Goal: Task Accomplishment & Management: Use online tool/utility

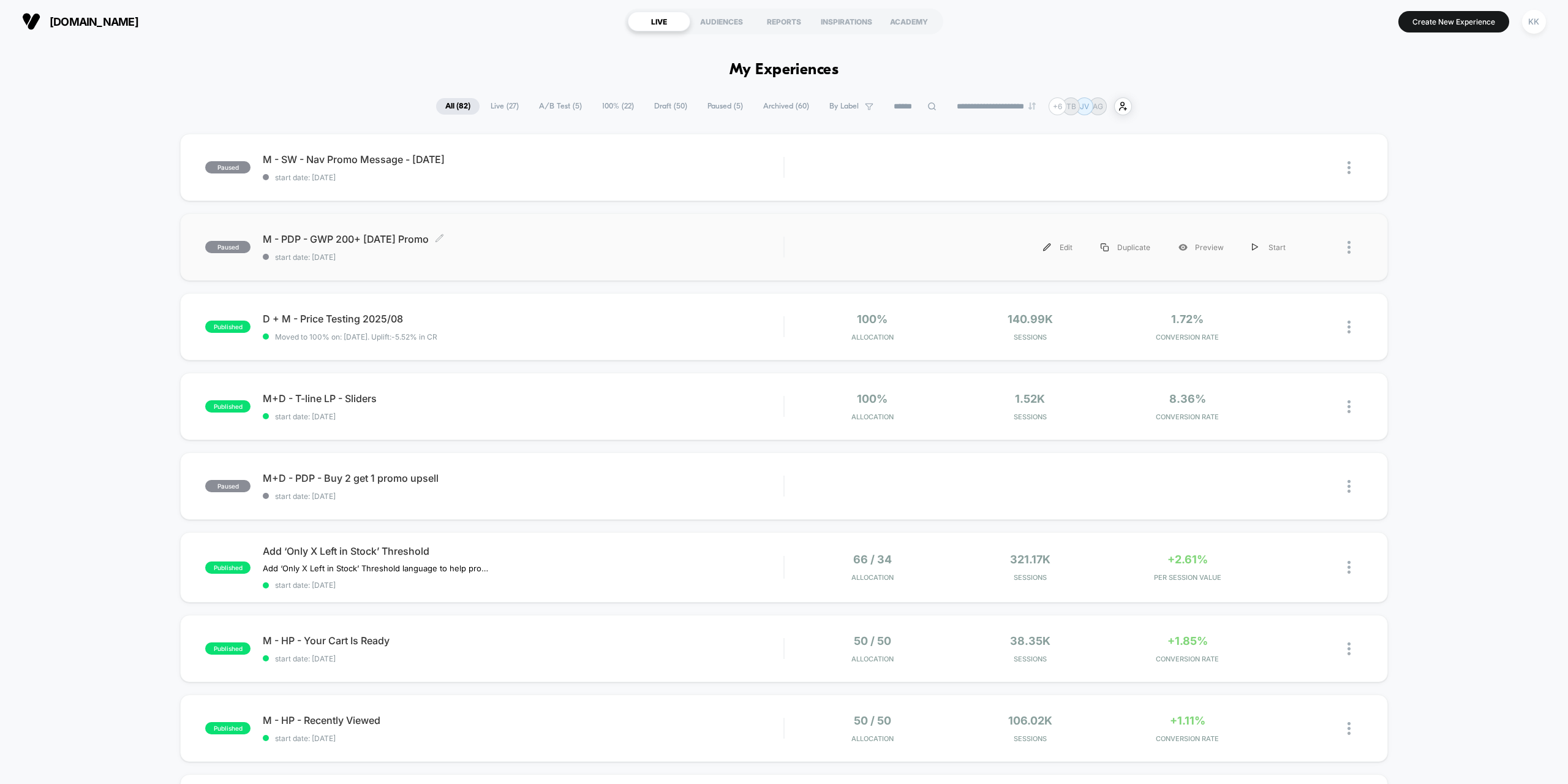
click at [536, 241] on span "M - PDP - GWP 200+ [DATE] Promo Click to edit experience details" at bounding box center [523, 239] width 521 height 12
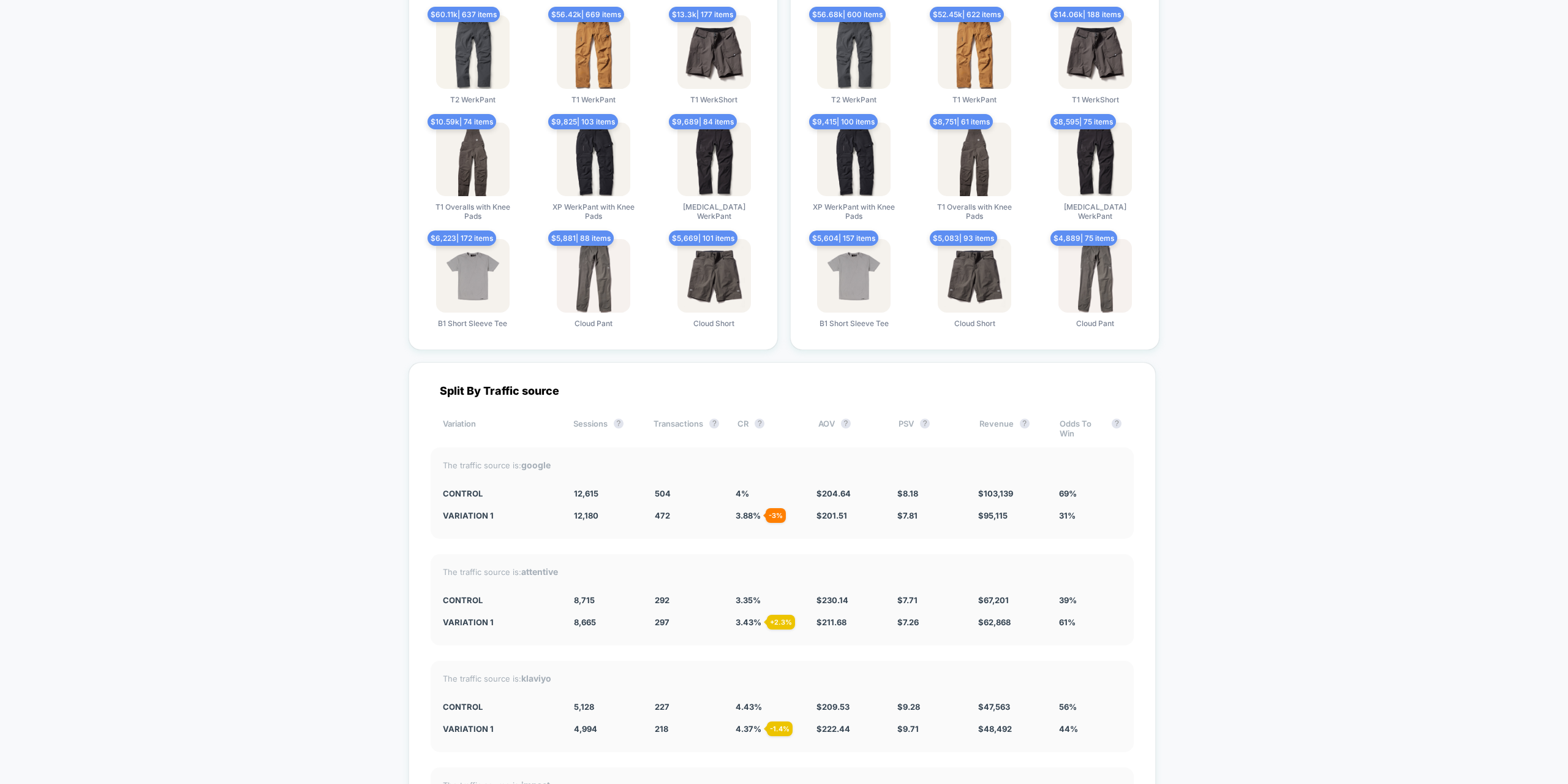
scroll to position [3064, 0]
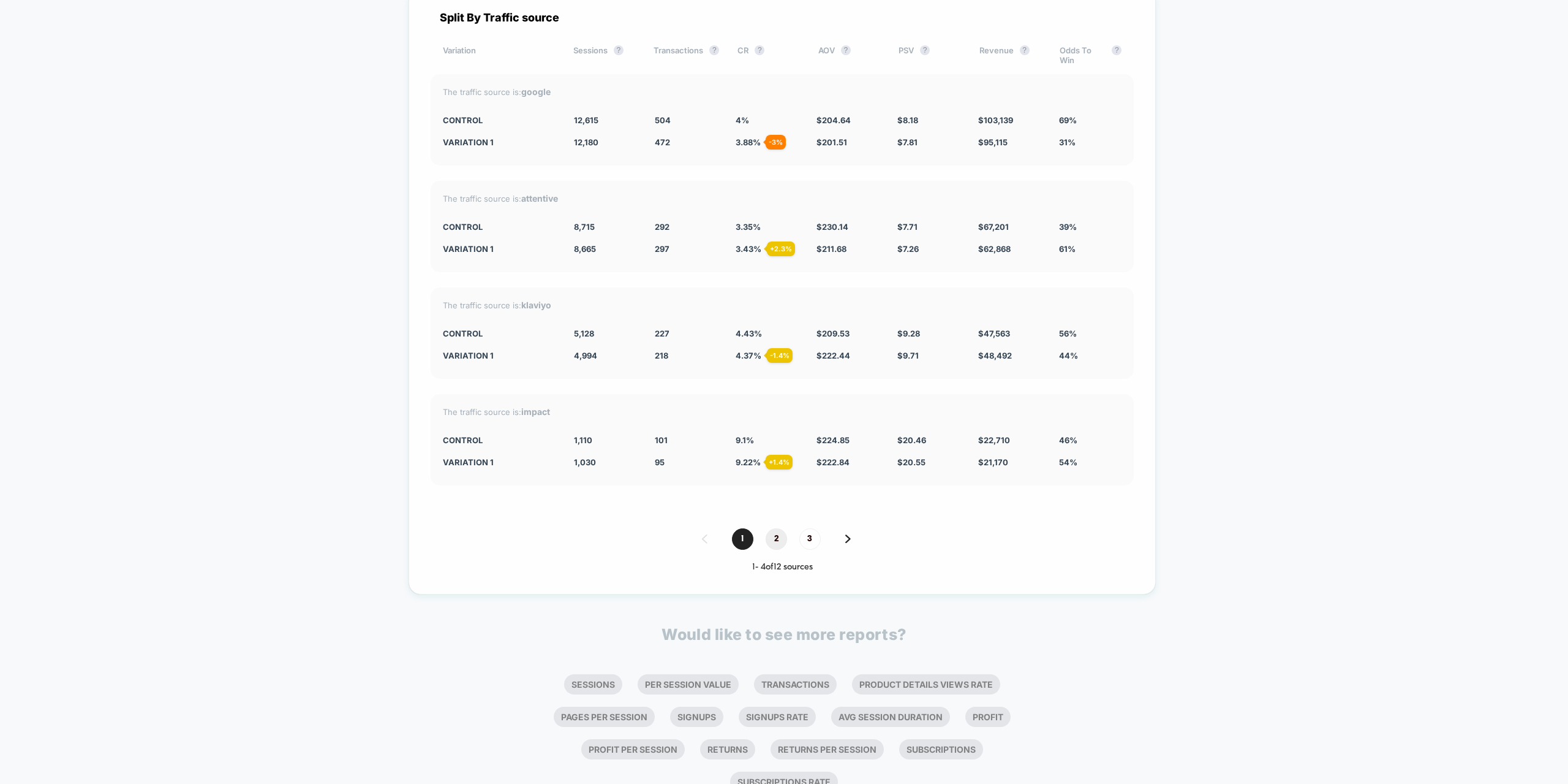
click at [773, 537] on span "2" at bounding box center [776, 539] width 21 height 21
click at [800, 541] on span "3" at bounding box center [810, 539] width 21 height 21
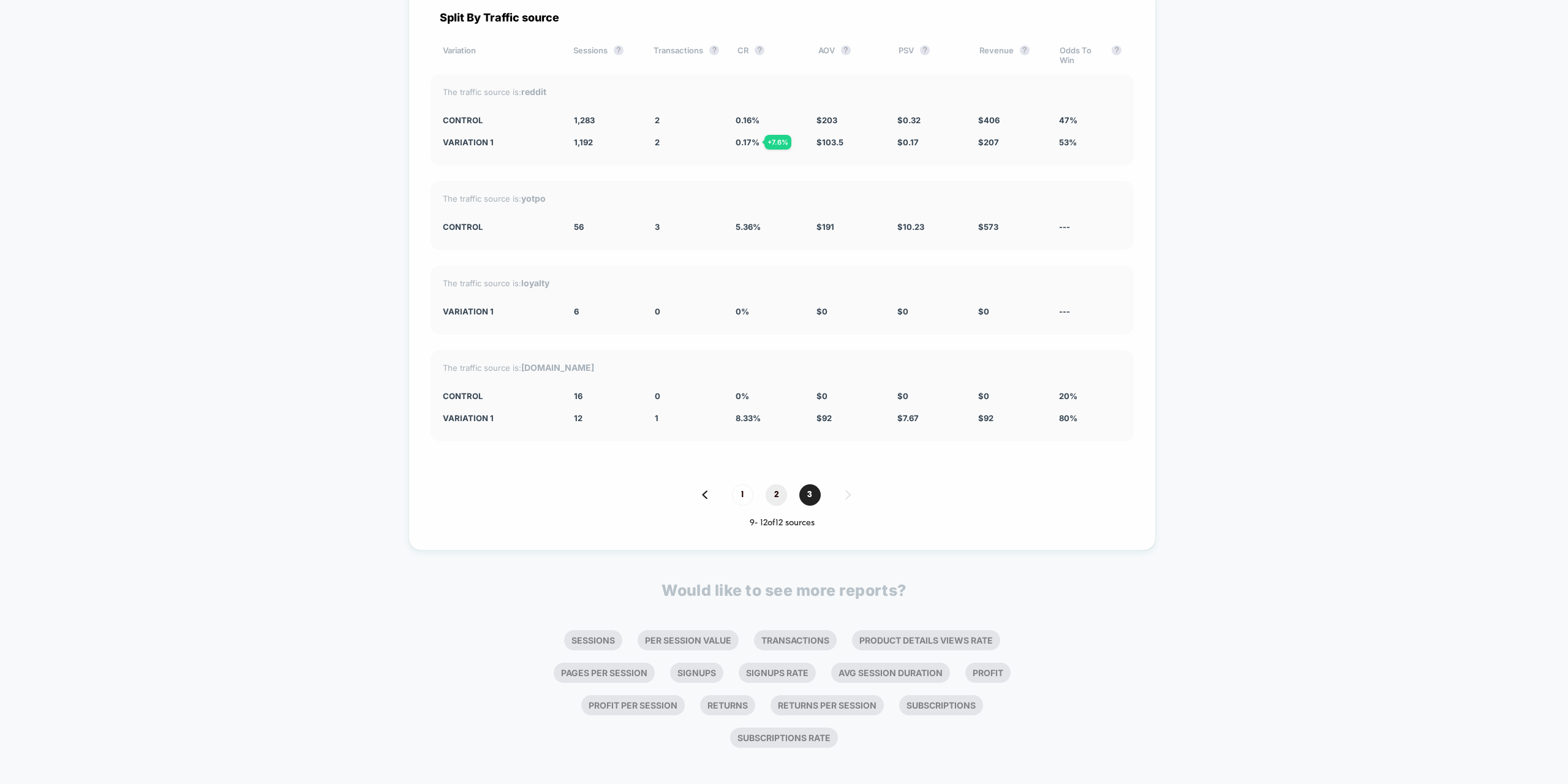
click at [770, 497] on span "2" at bounding box center [776, 495] width 21 height 21
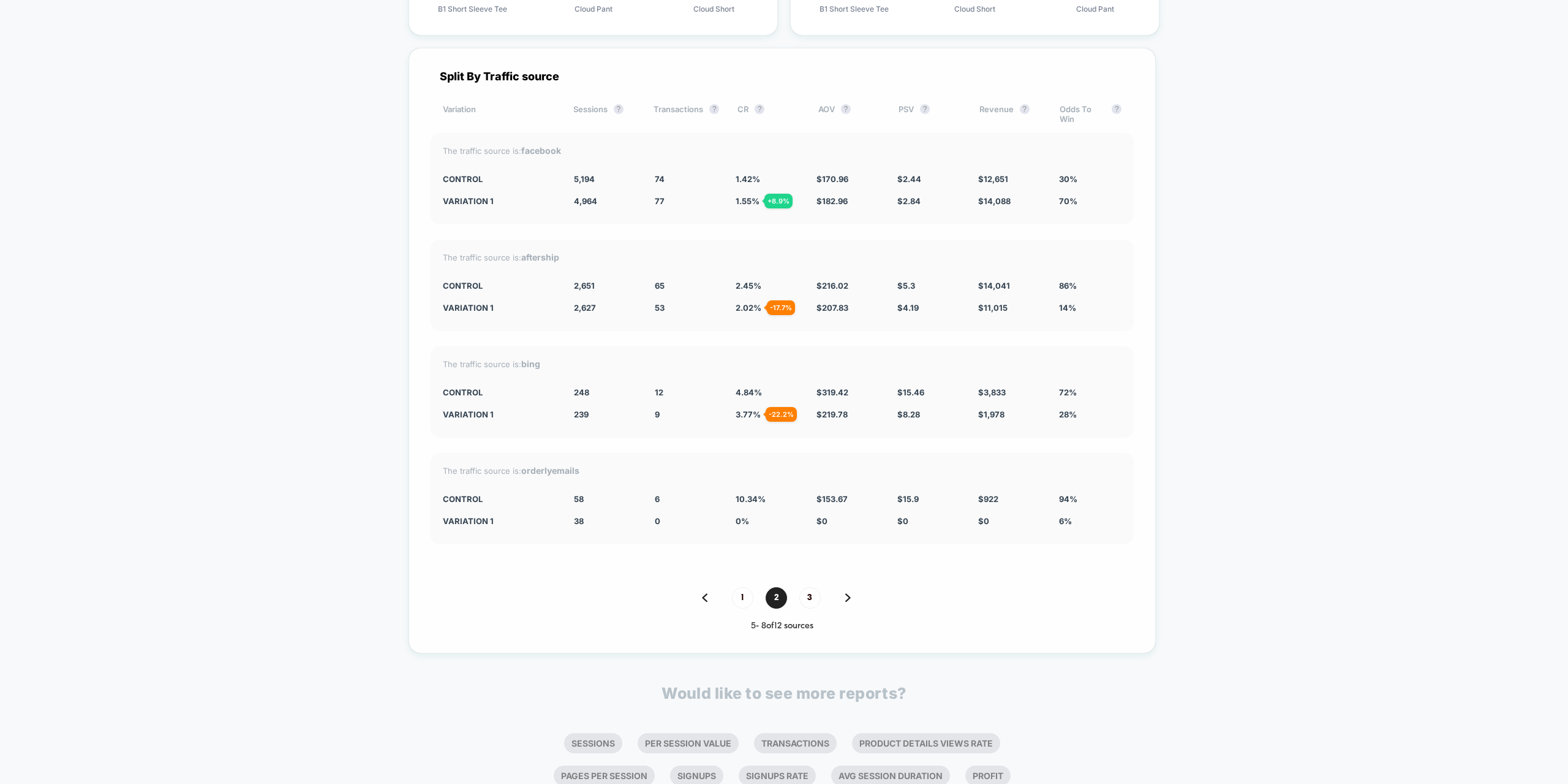
scroll to position [3002, 0]
click at [737, 601] on span "1" at bounding box center [743, 600] width 21 height 21
click at [800, 603] on span "3" at bounding box center [810, 600] width 21 height 21
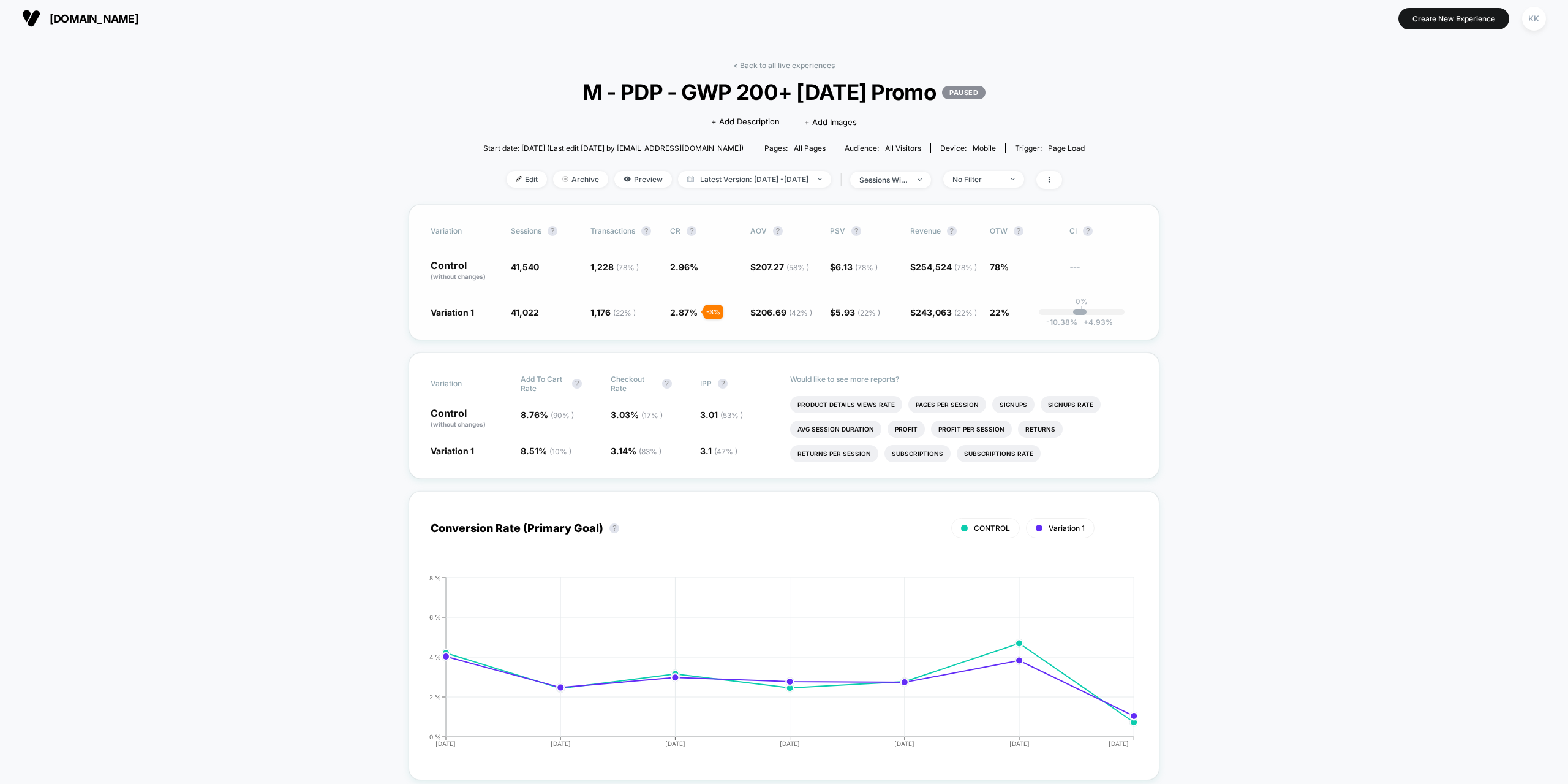
scroll to position [0, 0]
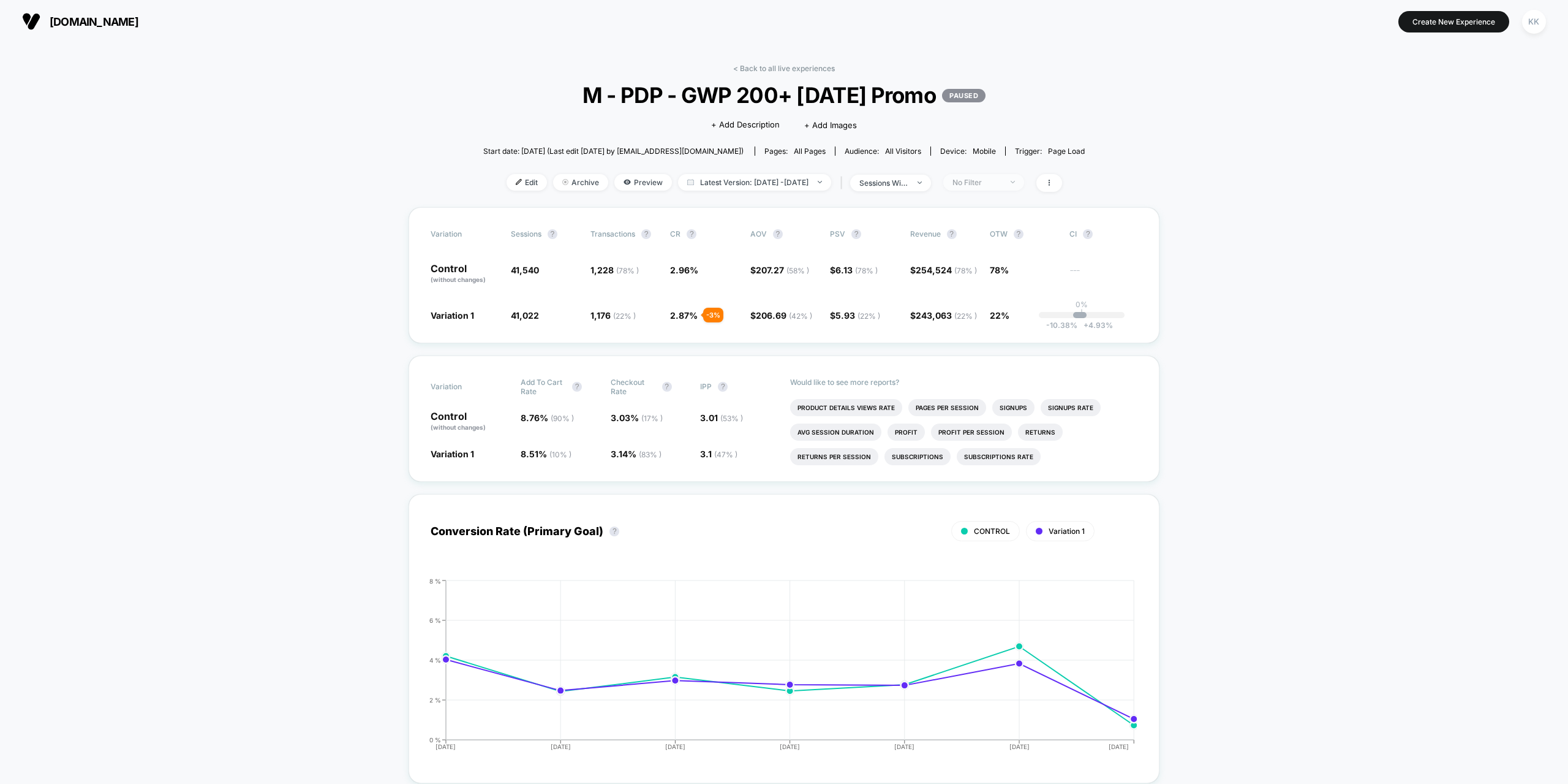
click at [983, 181] on div "No Filter" at bounding box center [977, 182] width 49 height 9
click at [986, 280] on span "Returning Visitors" at bounding box center [999, 277] width 71 height 11
click at [1004, 360] on button "Save" at bounding box center [1000, 360] width 112 height 20
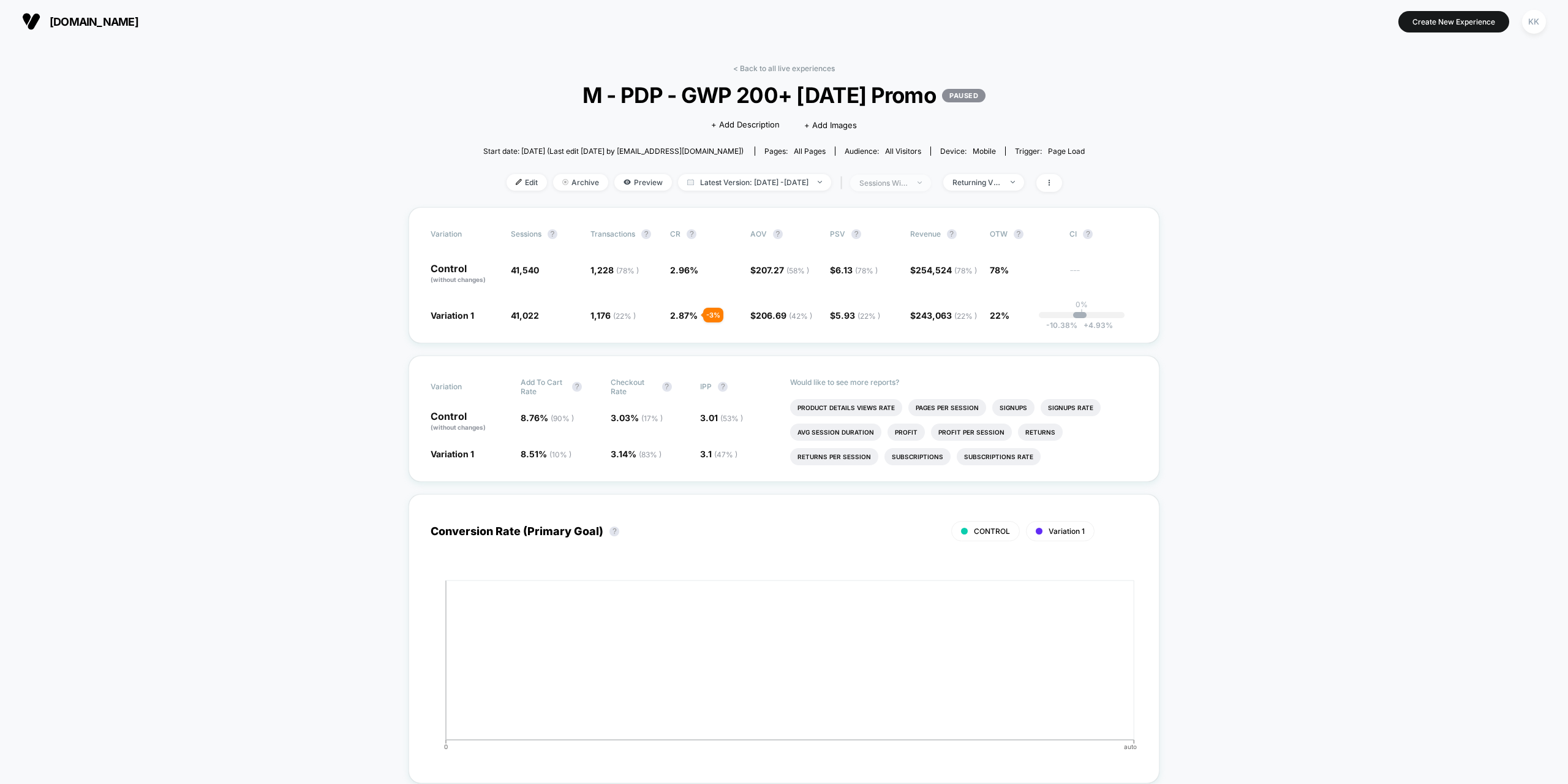
click at [931, 187] on span "sessions with impression" at bounding box center [891, 183] width 81 height 17
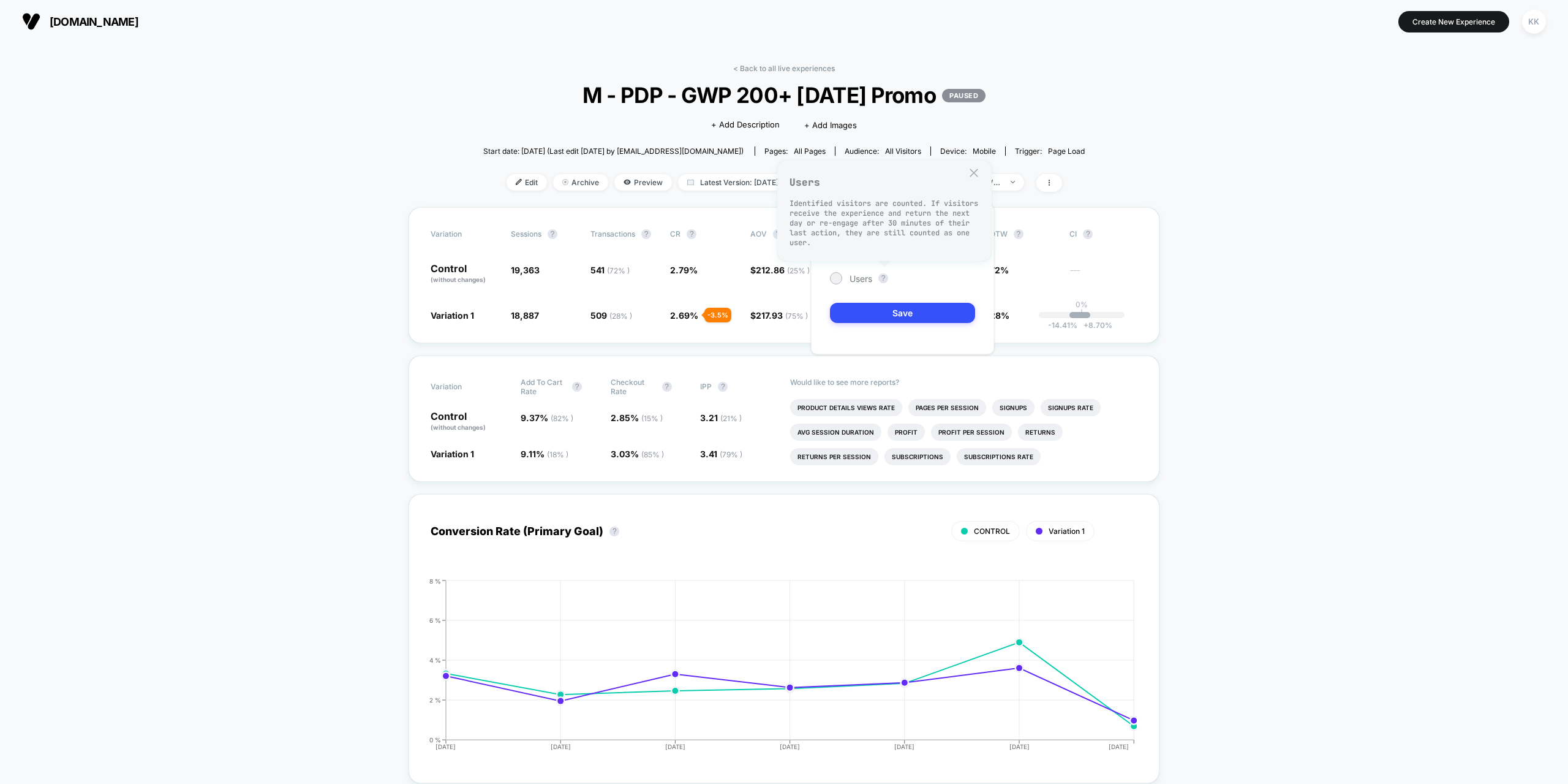
click at [878, 280] on div "Users ?" at bounding box center [902, 278] width 146 height 12
click at [856, 280] on span "Users" at bounding box center [862, 279] width 23 height 11
click at [911, 316] on button "Save" at bounding box center [902, 312] width 146 height 20
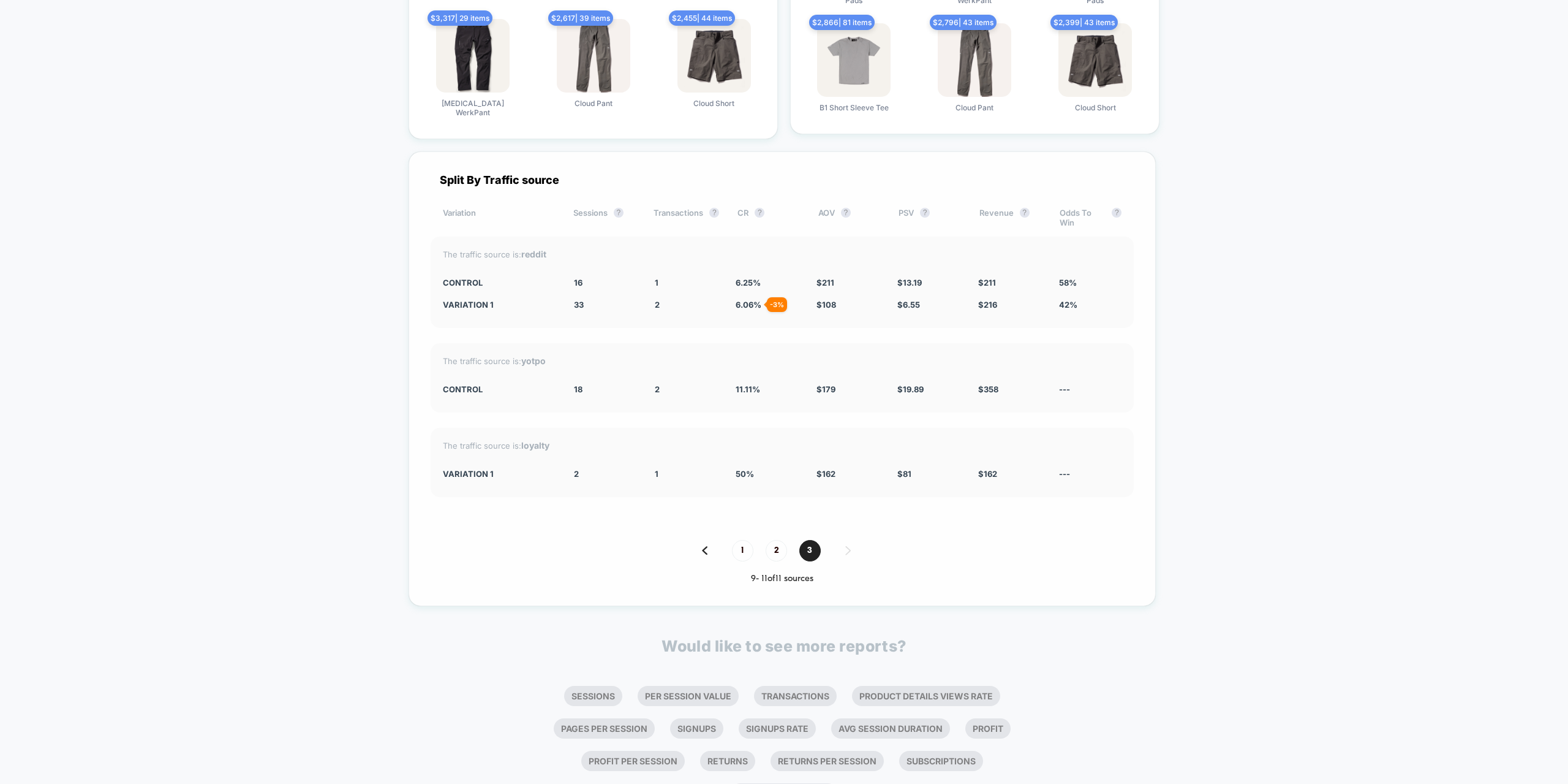
scroll to position [2902, 0]
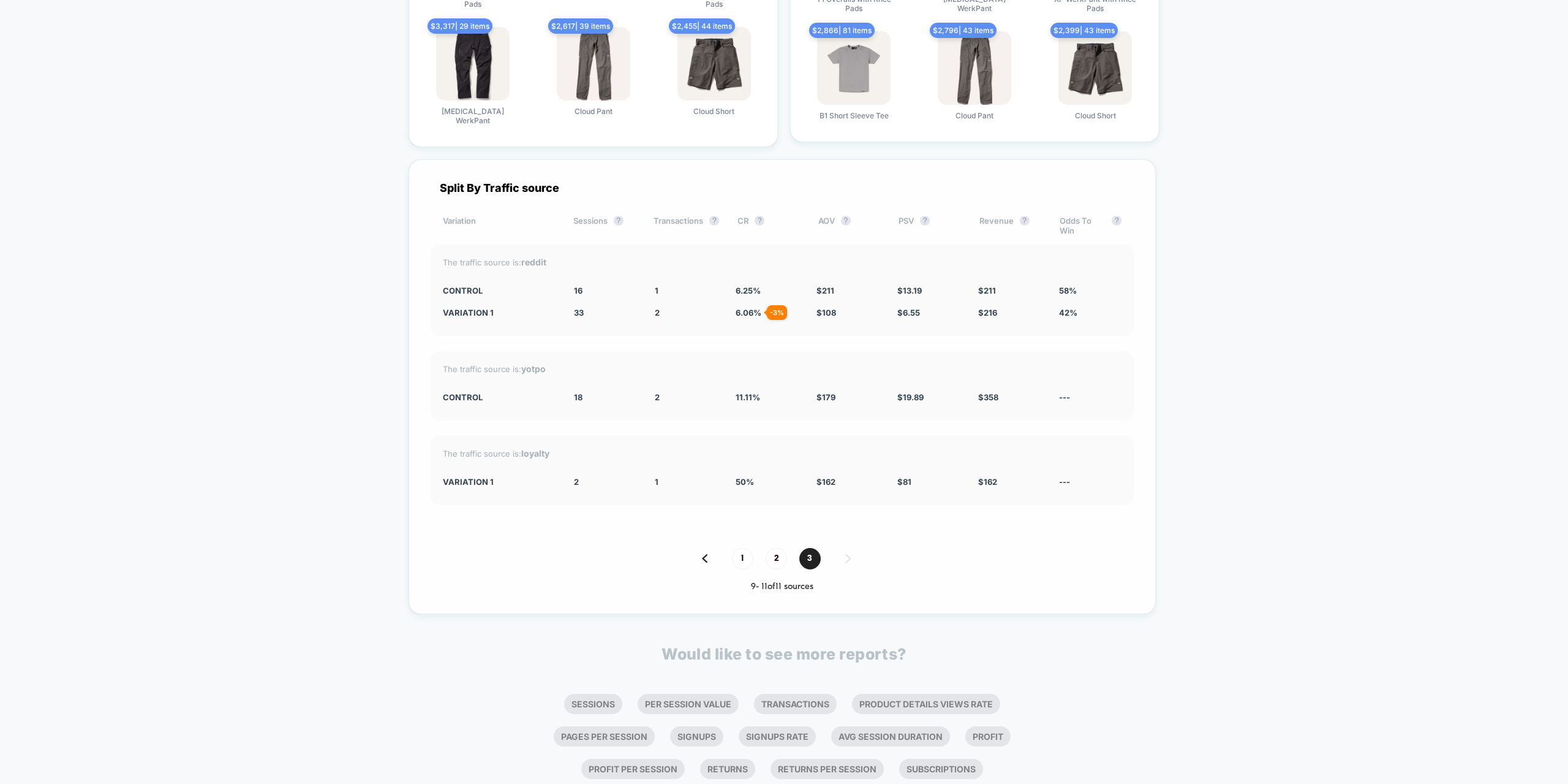
click at [780, 551] on span "2" at bounding box center [776, 558] width 21 height 21
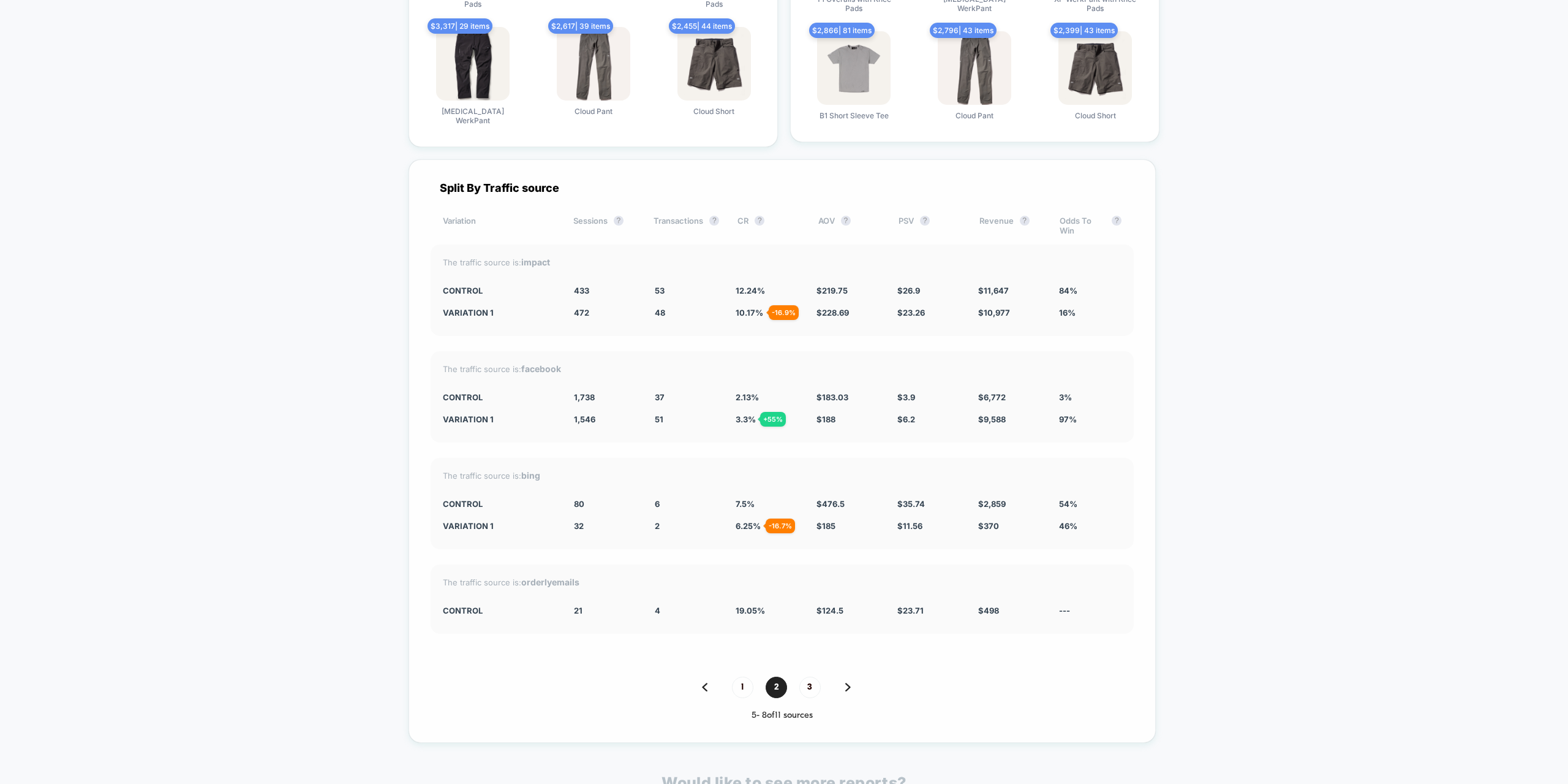
click at [743, 678] on span "1" at bounding box center [743, 687] width 21 height 21
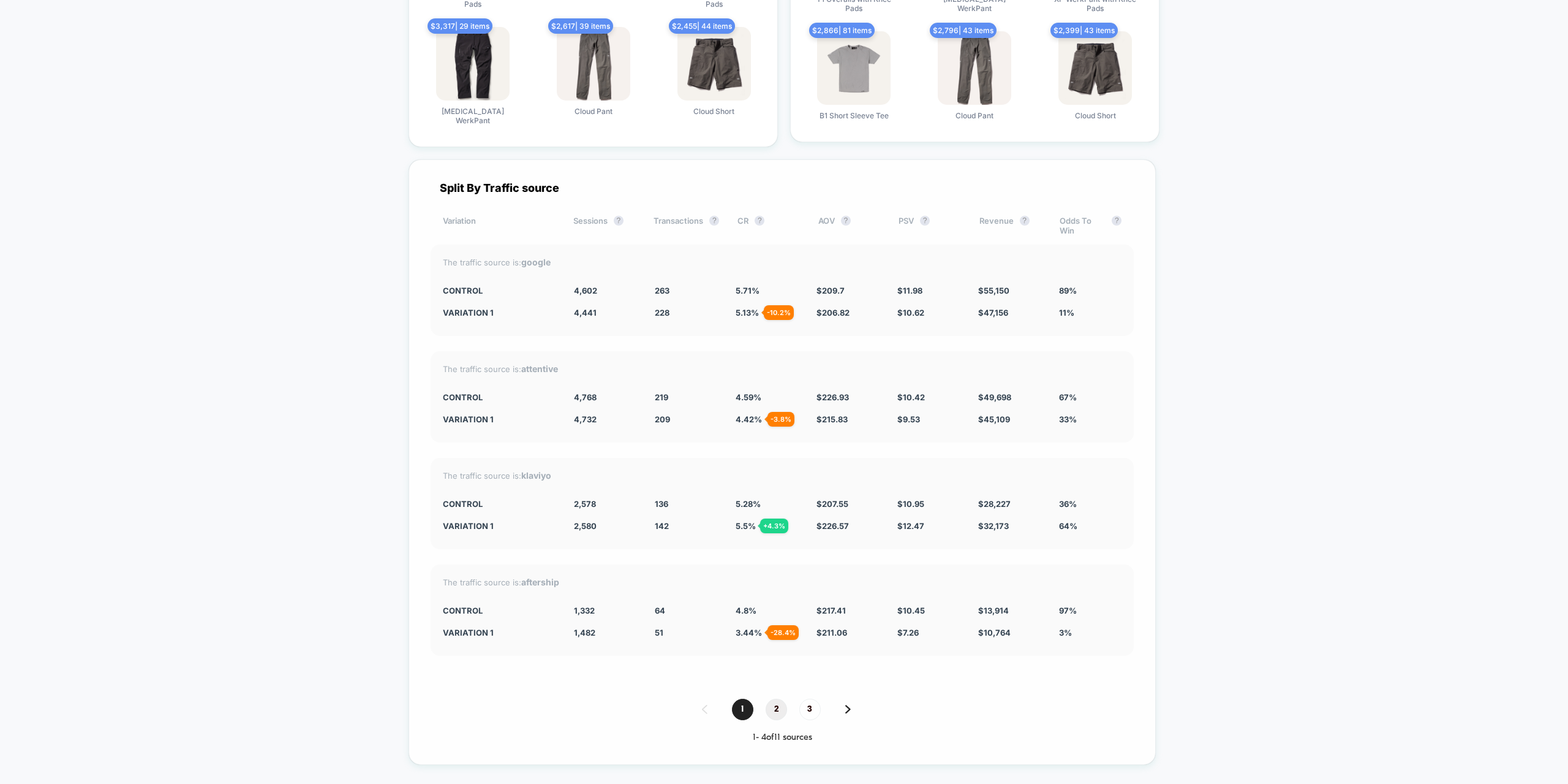
click at [778, 698] on span "2" at bounding box center [776, 709] width 21 height 21
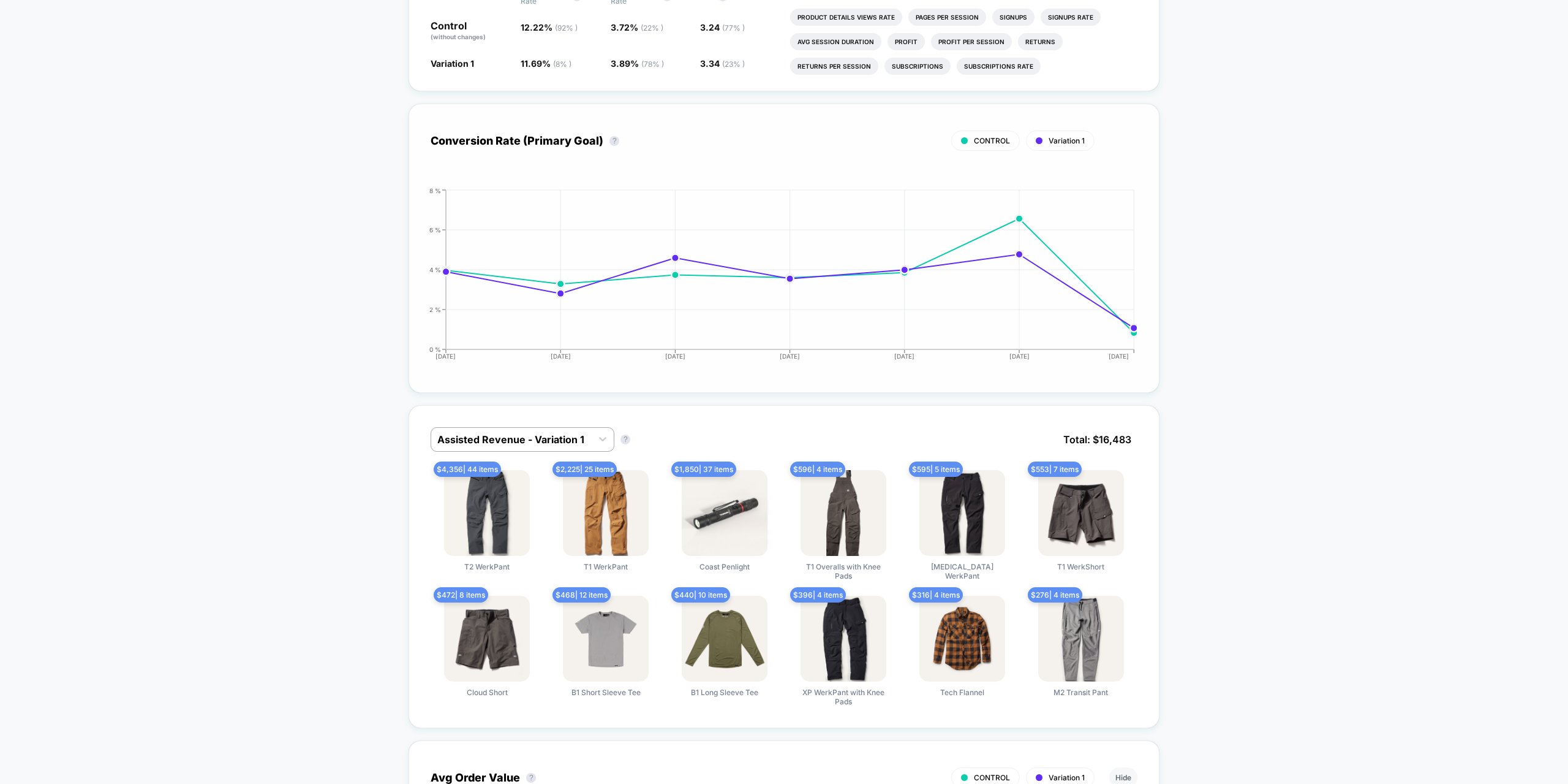
scroll to position [0, 0]
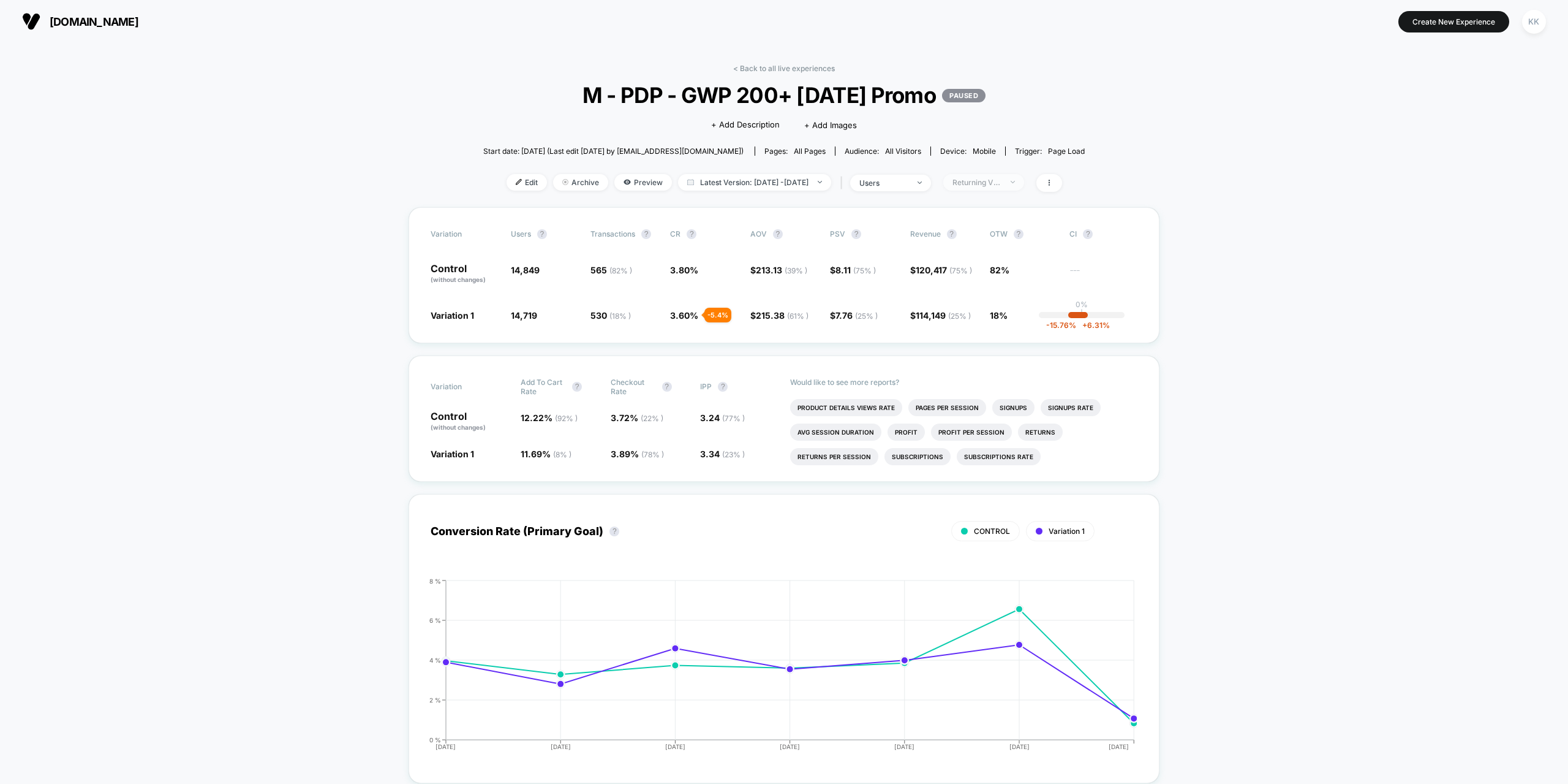
click at [1002, 182] on div "Returning Visitors" at bounding box center [977, 182] width 49 height 9
click at [989, 305] on span "New Visitors" at bounding box center [989, 302] width 50 height 11
click at [997, 360] on button "Save" at bounding box center [1000, 360] width 112 height 20
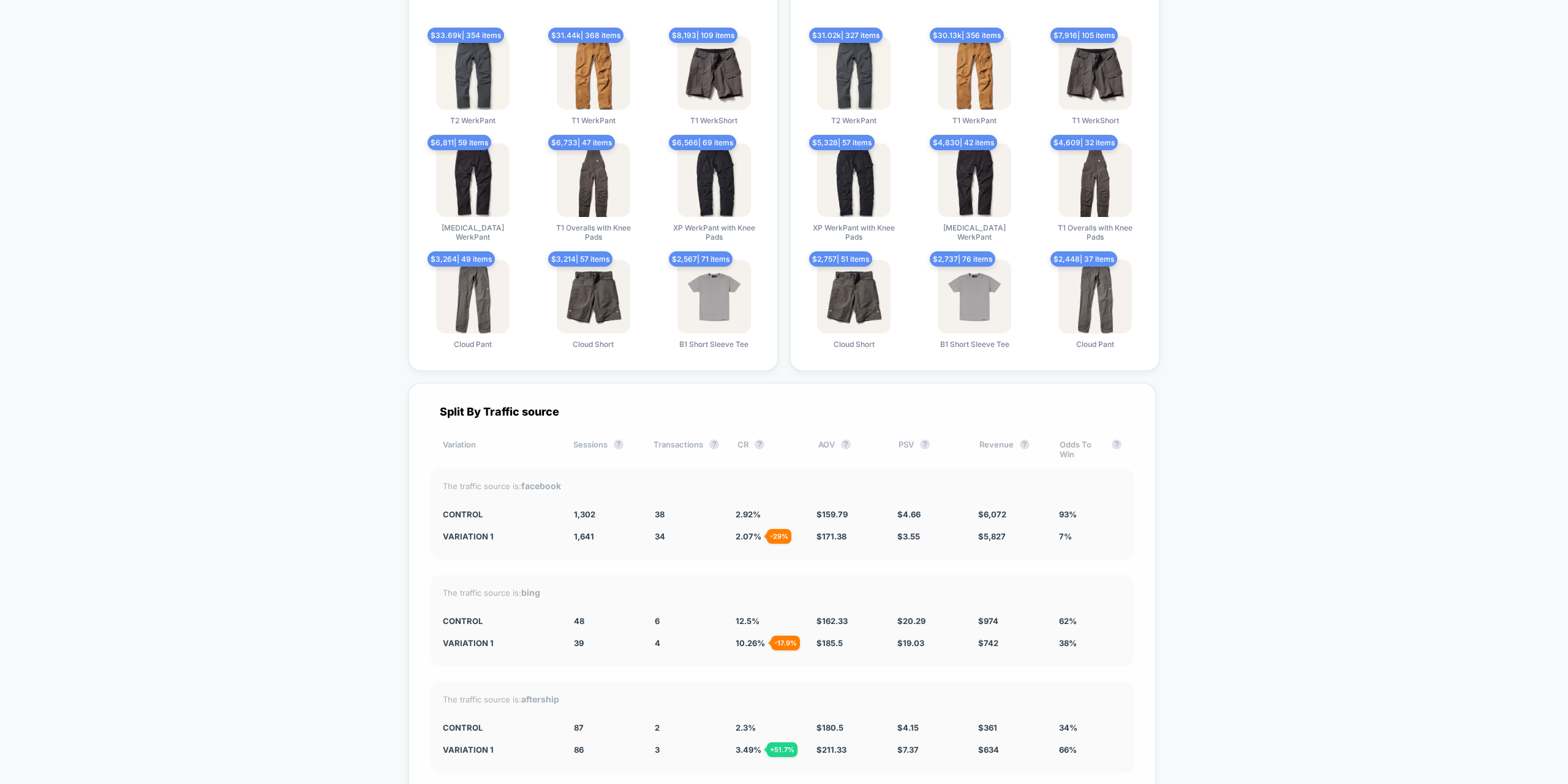
scroll to position [3064, 0]
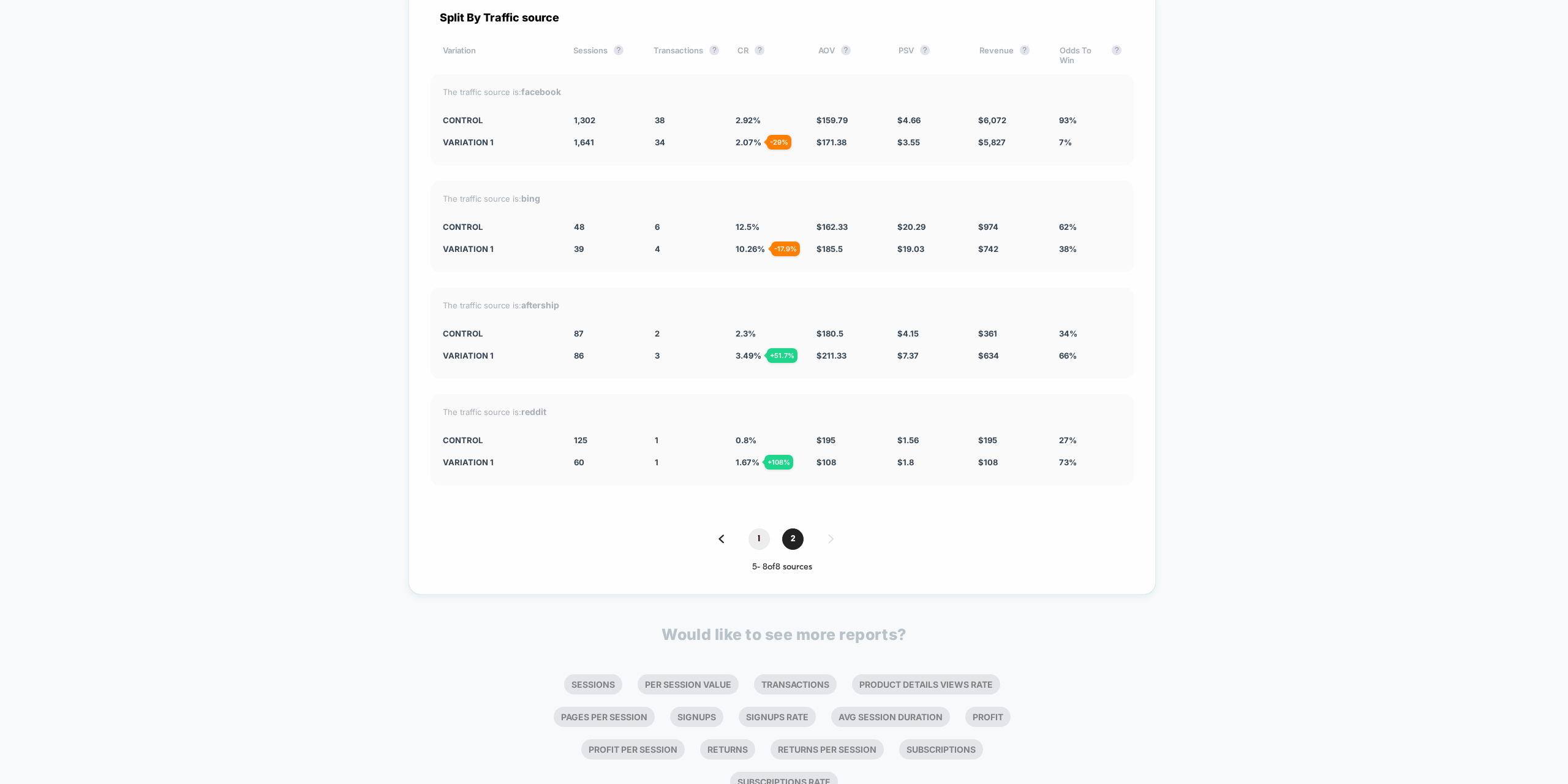
click at [760, 533] on span "1" at bounding box center [759, 539] width 21 height 21
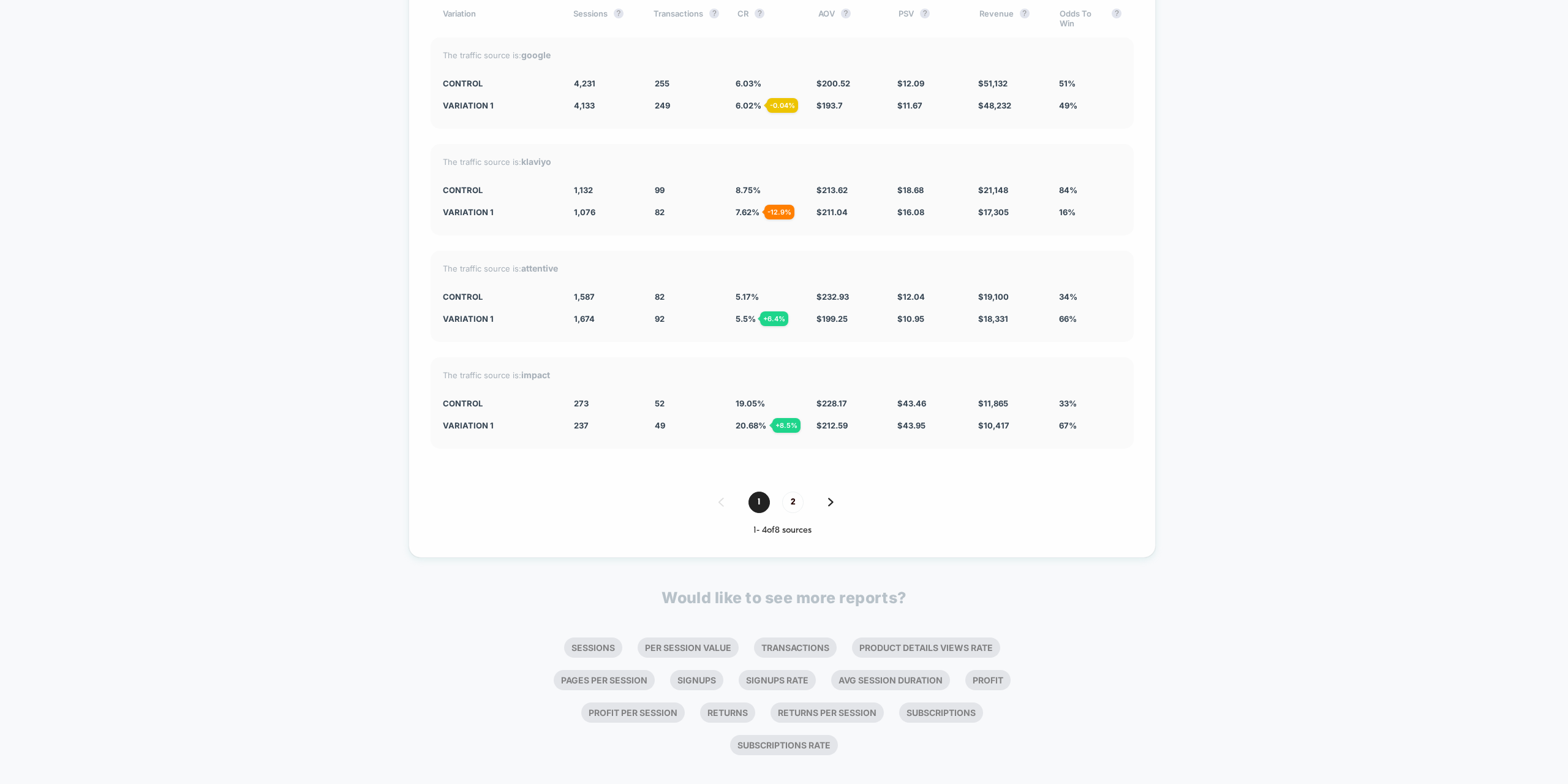
scroll to position [3114, 0]
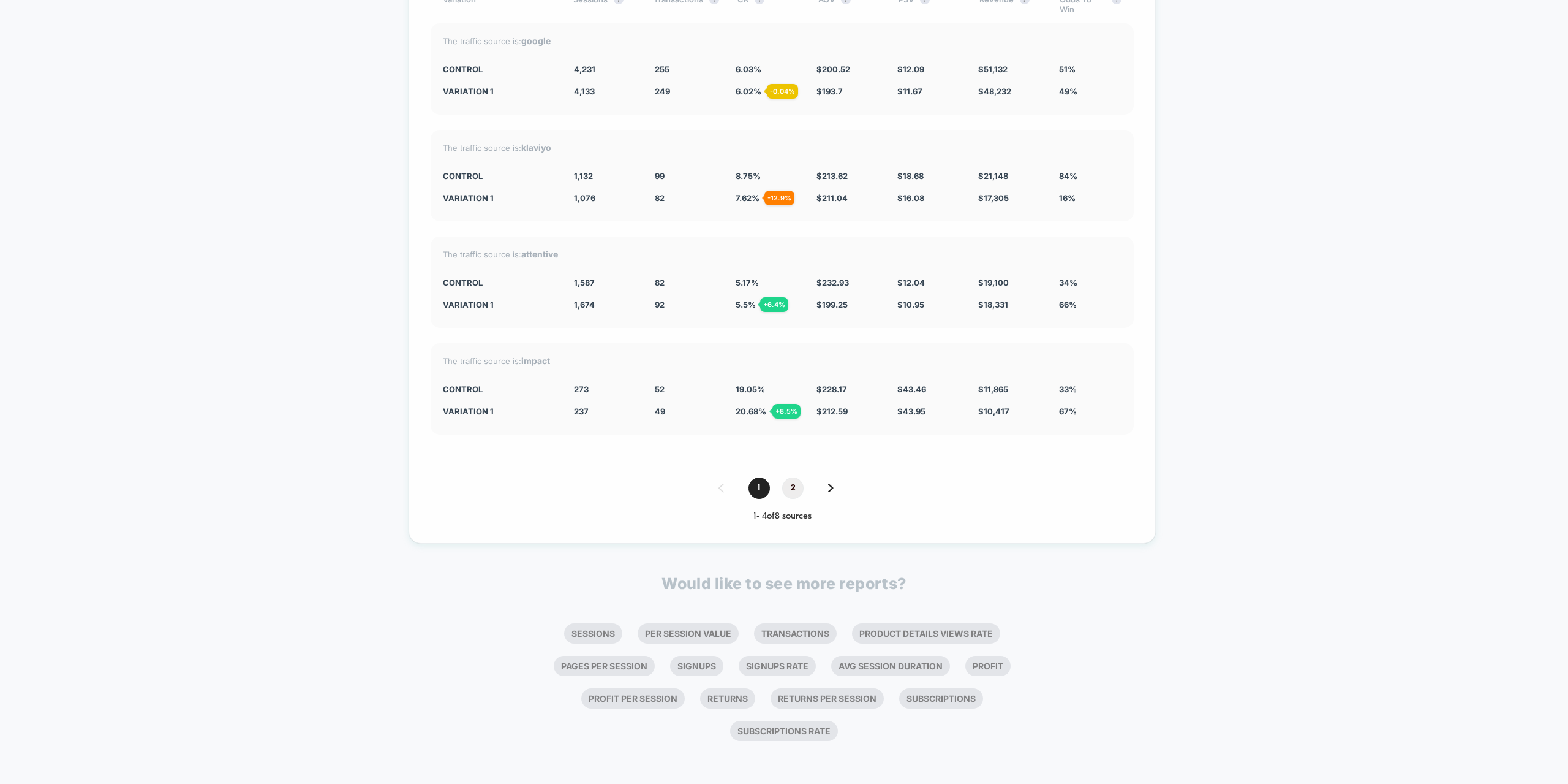
drag, startPoint x: 795, startPoint y: 490, endPoint x: 812, endPoint y: 495, distance: 17.7
click at [796, 490] on span "2" at bounding box center [793, 488] width 21 height 21
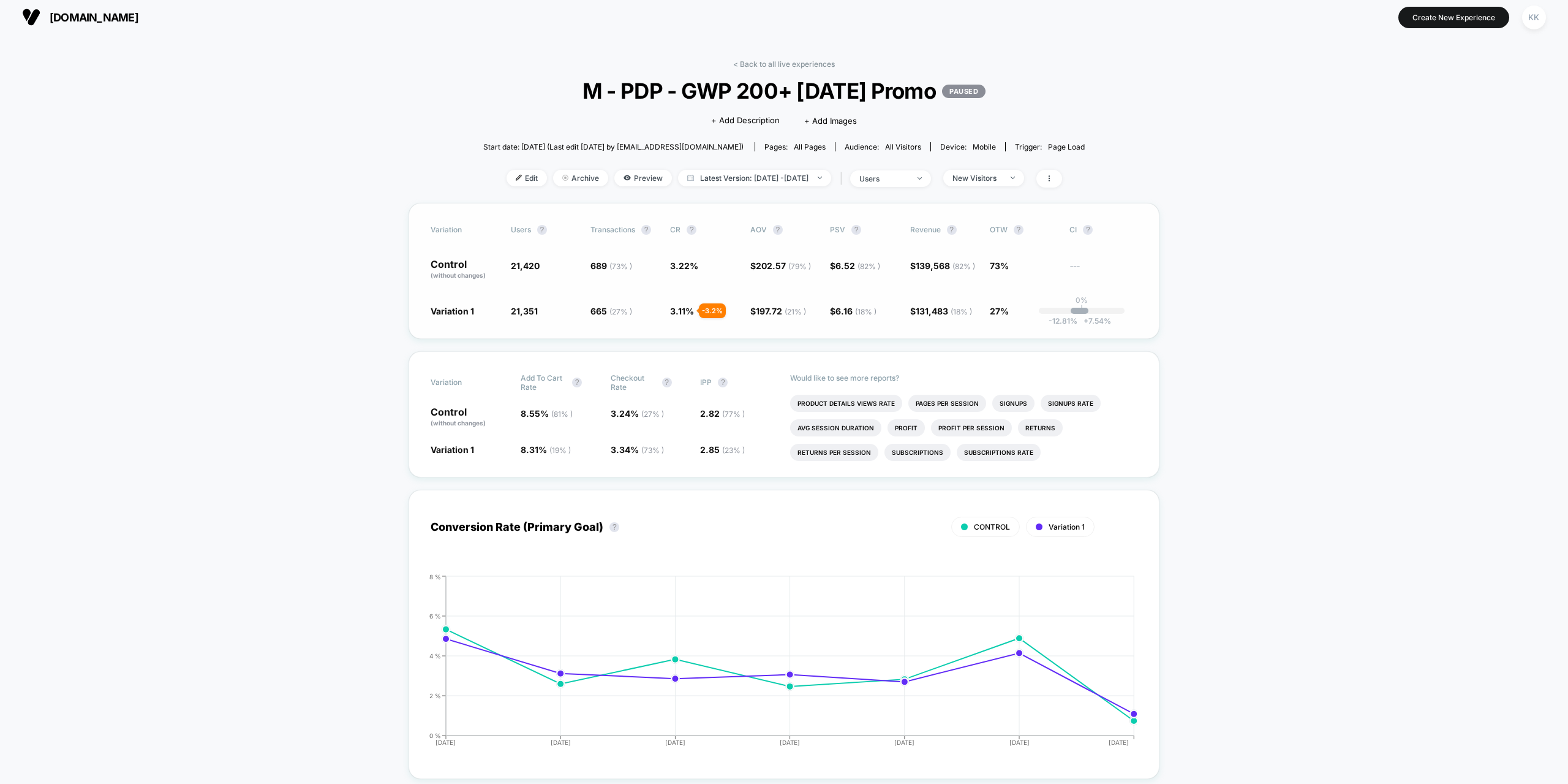
scroll to position [0, 0]
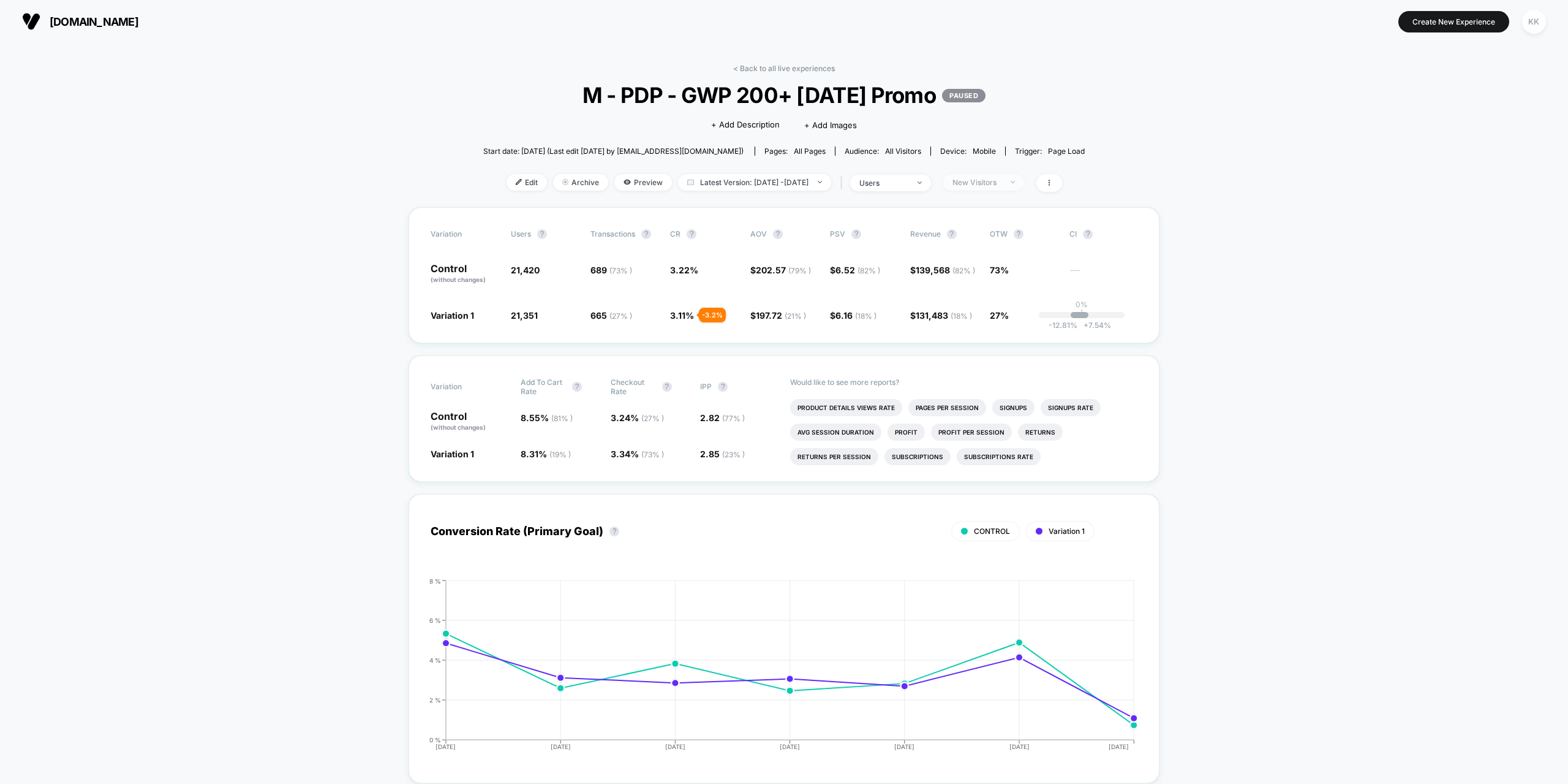
click at [997, 185] on div "New Visitors" at bounding box center [977, 182] width 49 height 9
click at [997, 273] on span "Returning Visitors" at bounding box center [999, 277] width 71 height 11
click at [1005, 362] on button "Save" at bounding box center [1000, 360] width 112 height 20
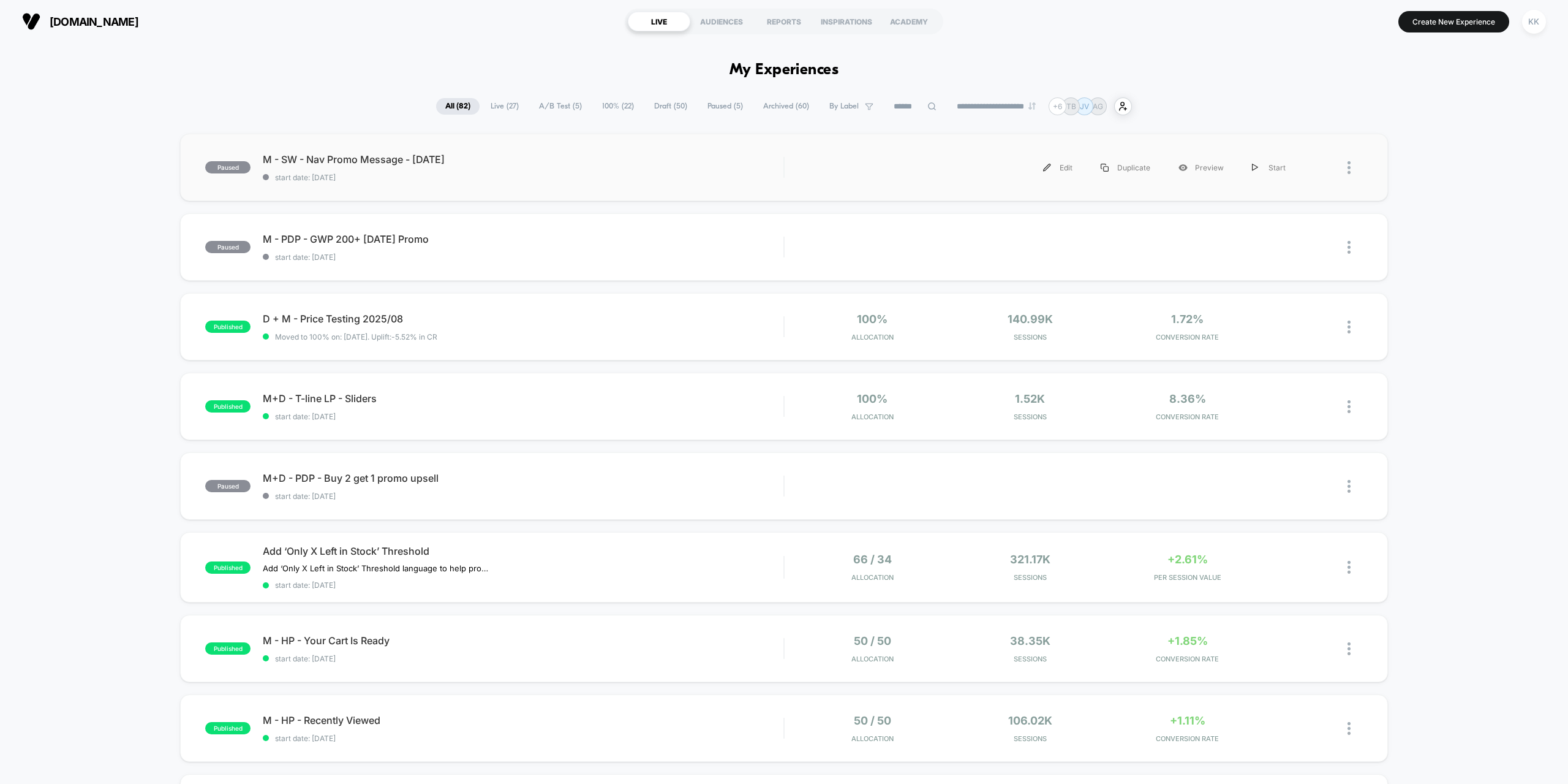
click at [473, 175] on span "start date: [DATE]" at bounding box center [523, 177] width 521 height 9
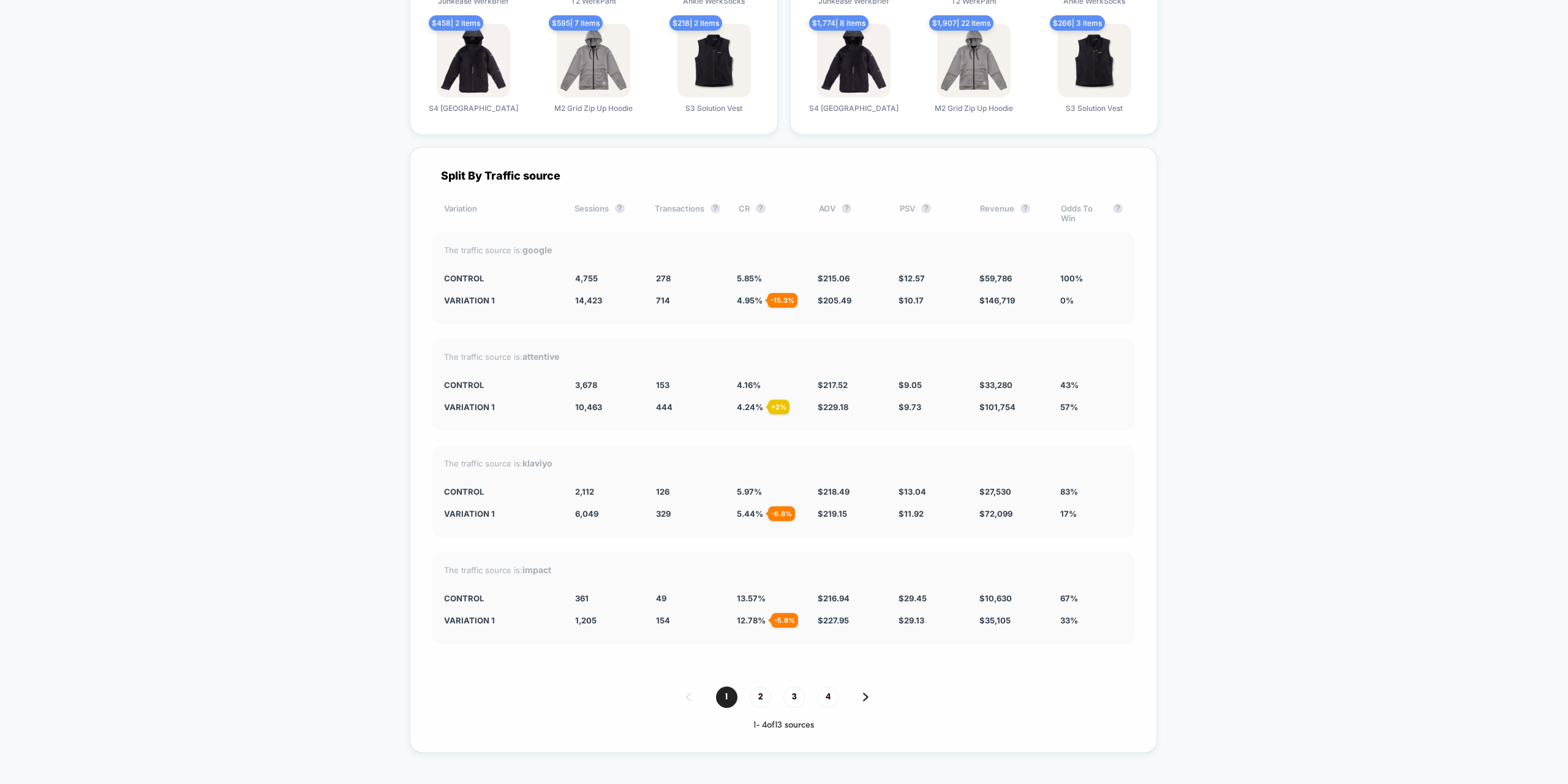
scroll to position [3553, 0]
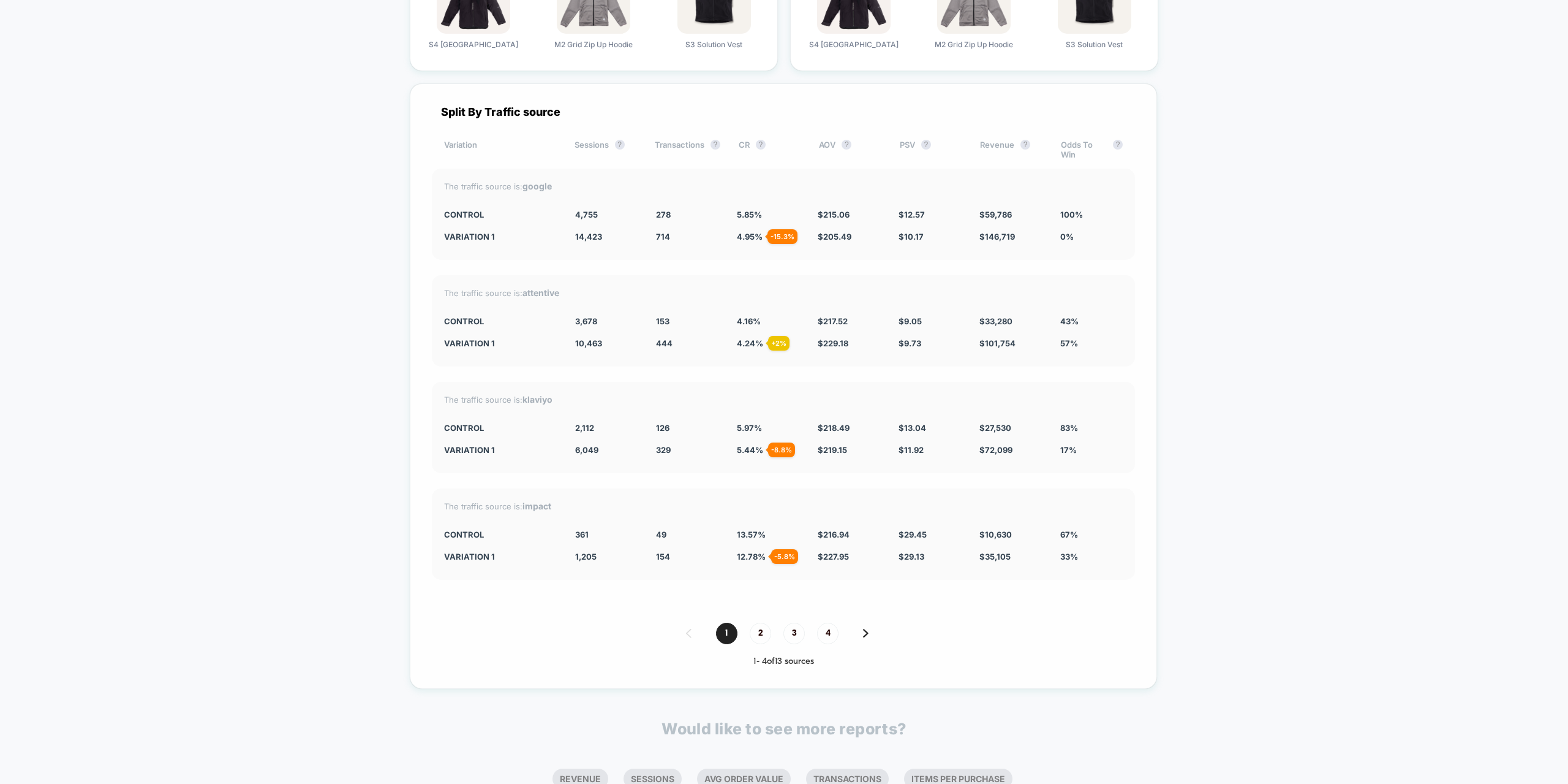
click at [759, 631] on span "2" at bounding box center [760, 633] width 21 height 21
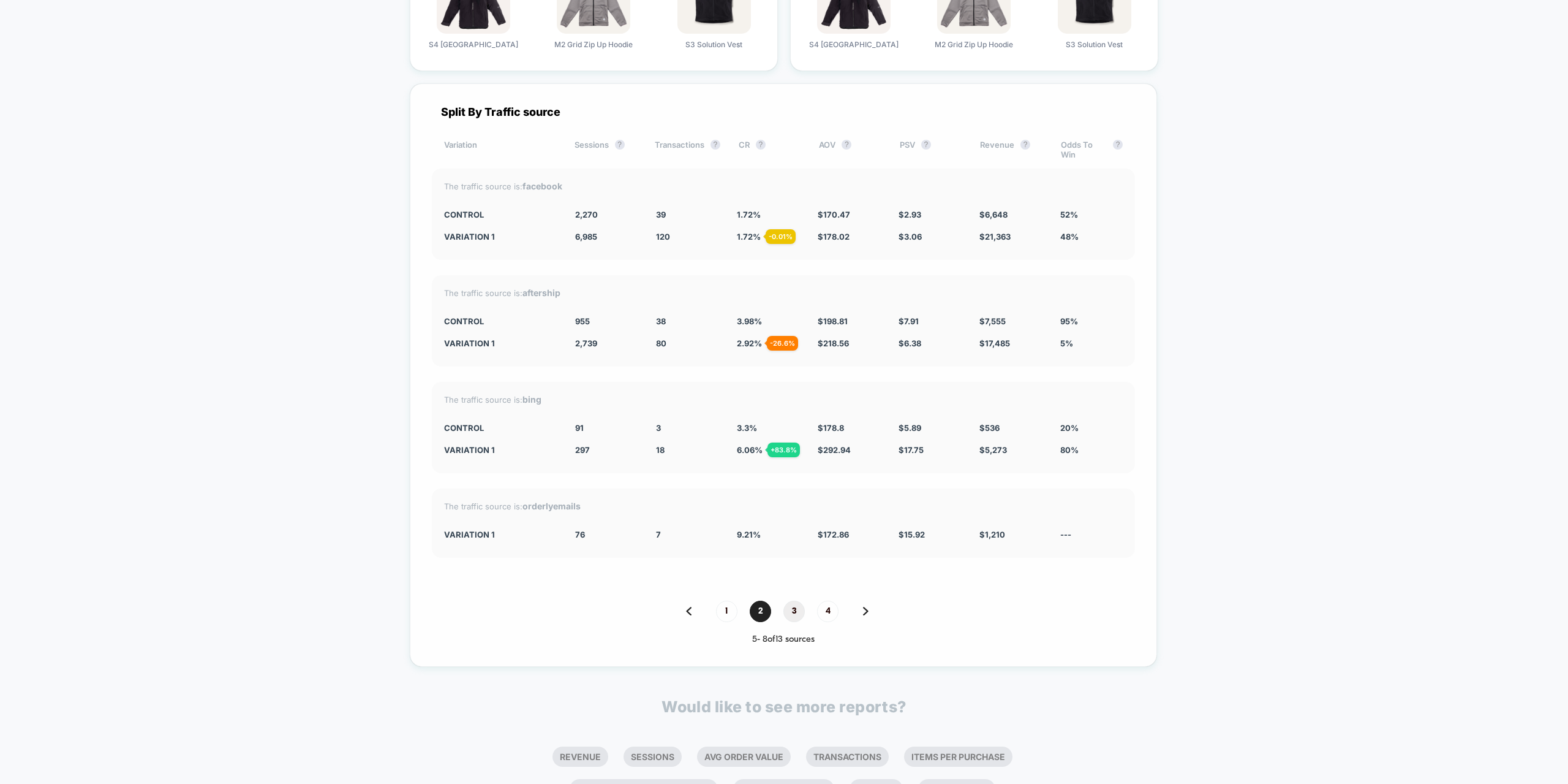
click at [798, 610] on span "3" at bounding box center [795, 611] width 21 height 21
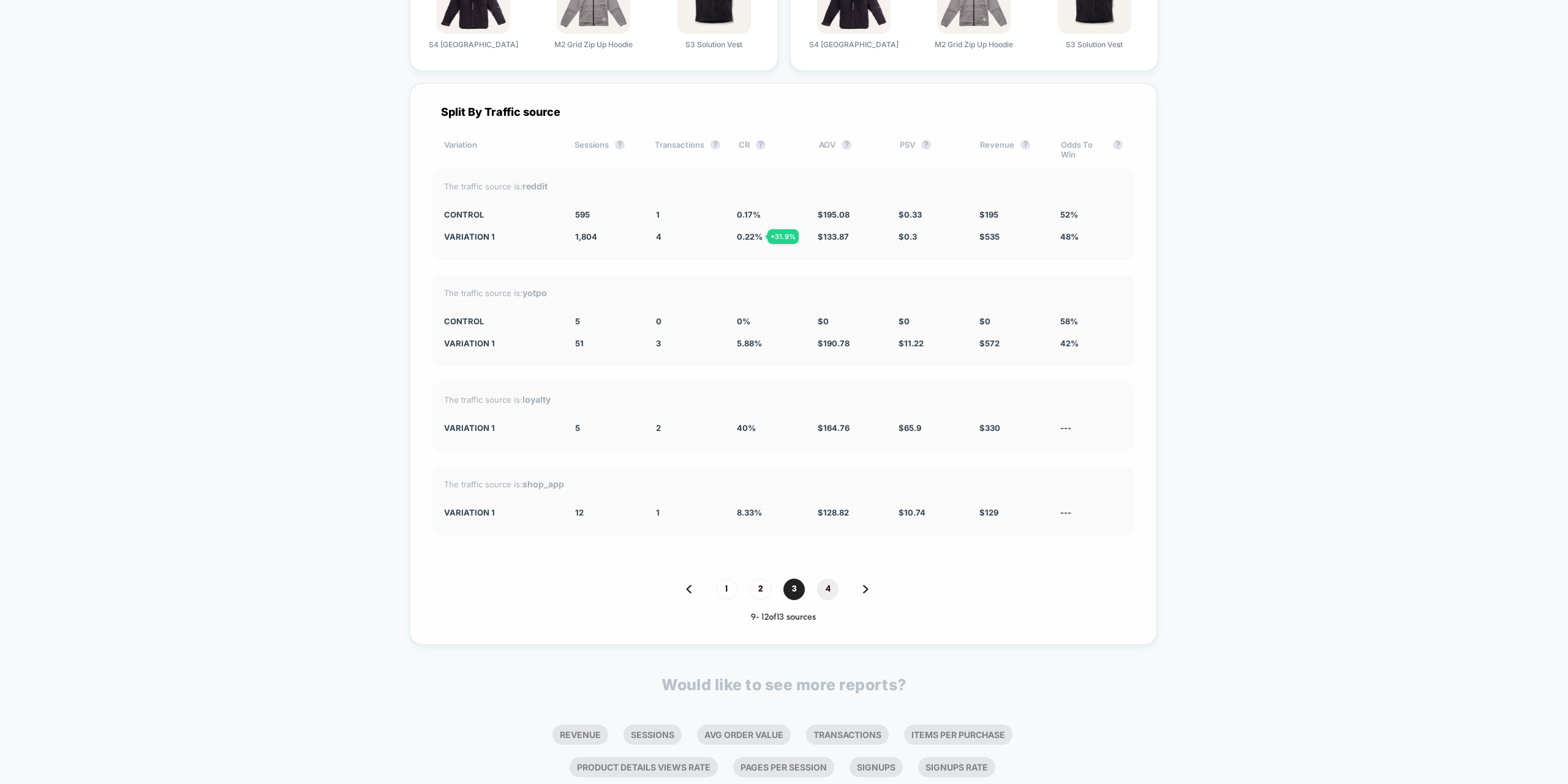
click at [829, 591] on span "4" at bounding box center [828, 589] width 21 height 21
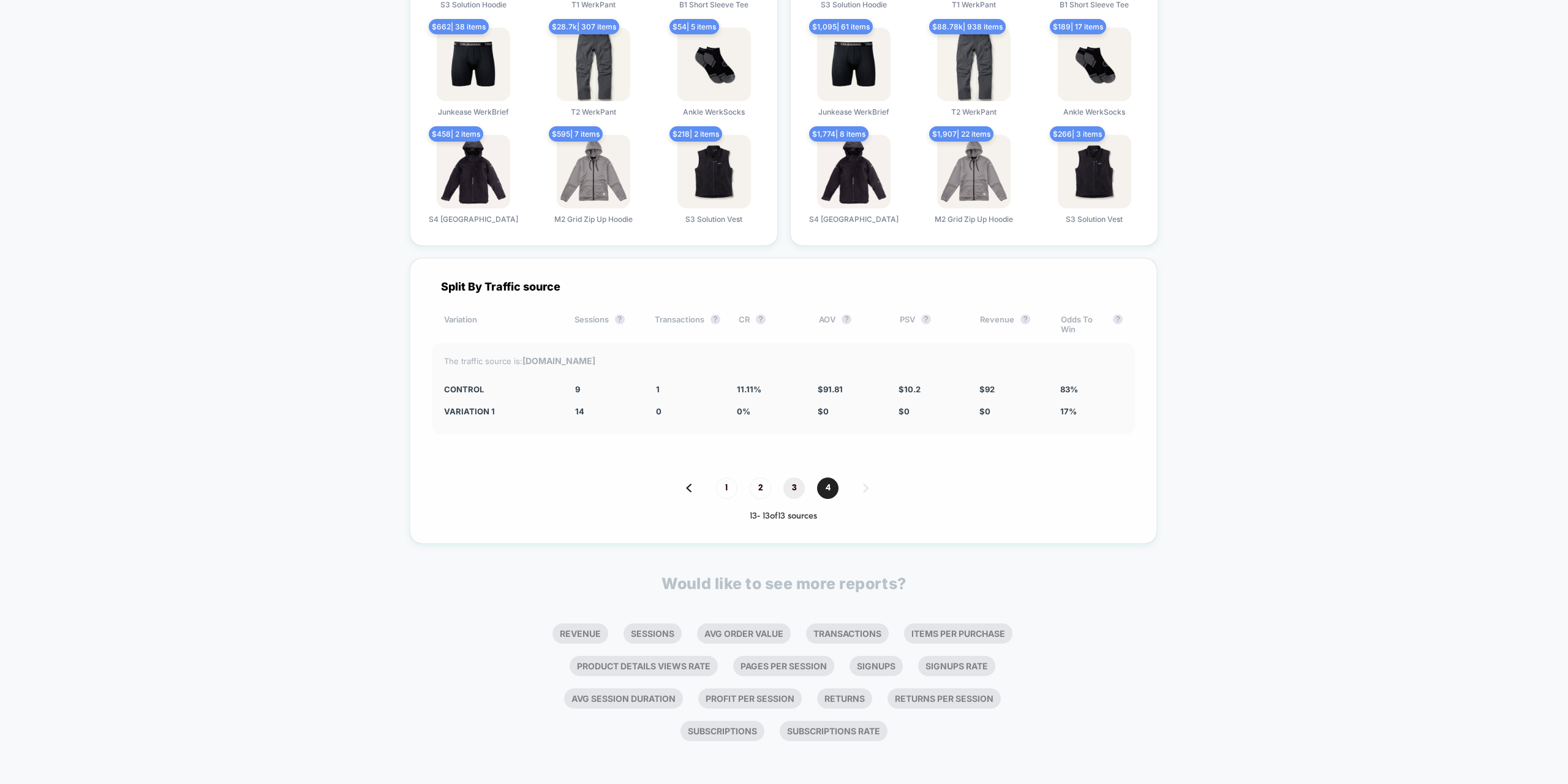
click at [795, 488] on span "3" at bounding box center [795, 488] width 21 height 21
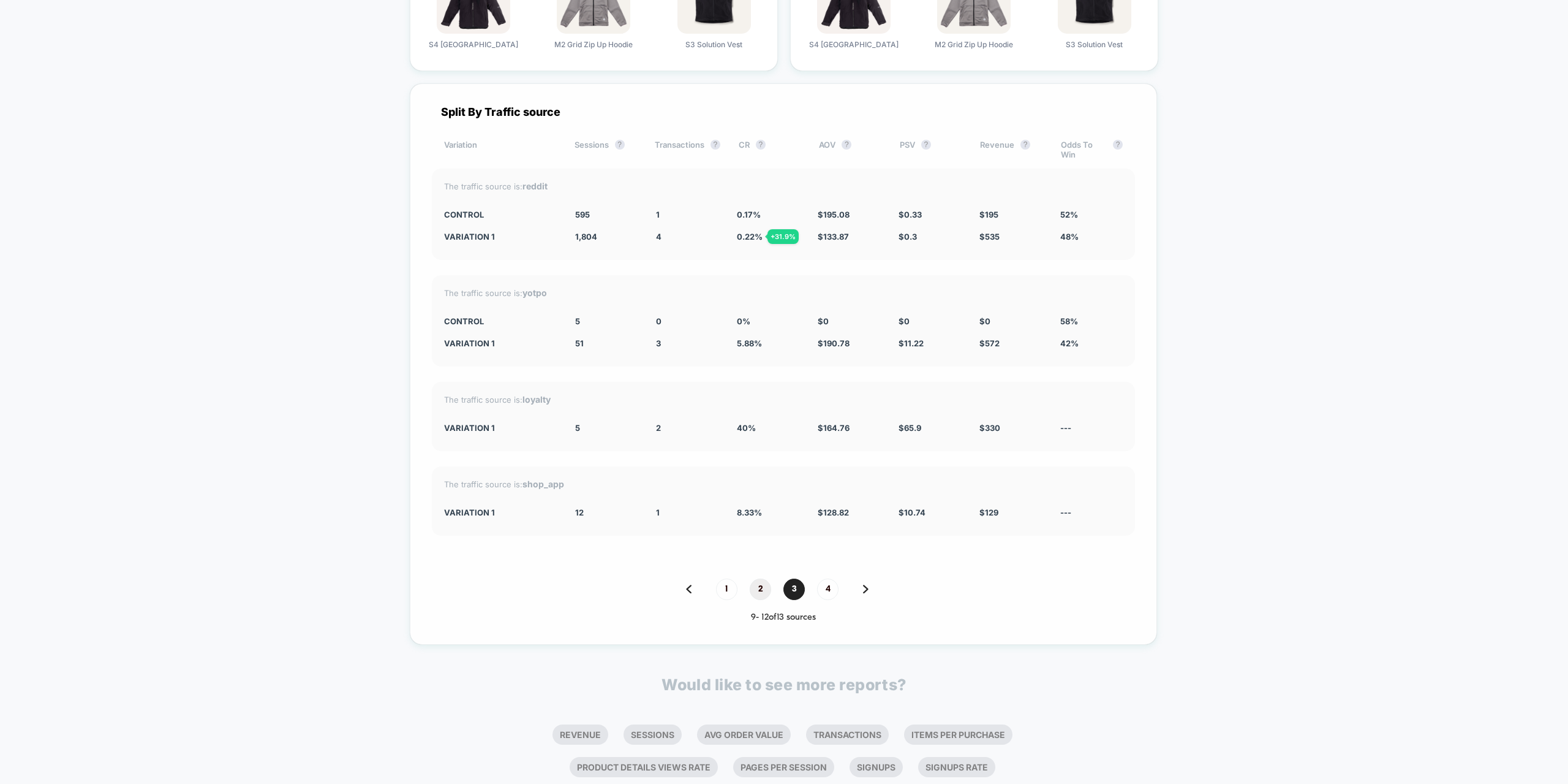
click at [765, 590] on span "2" at bounding box center [760, 589] width 21 height 21
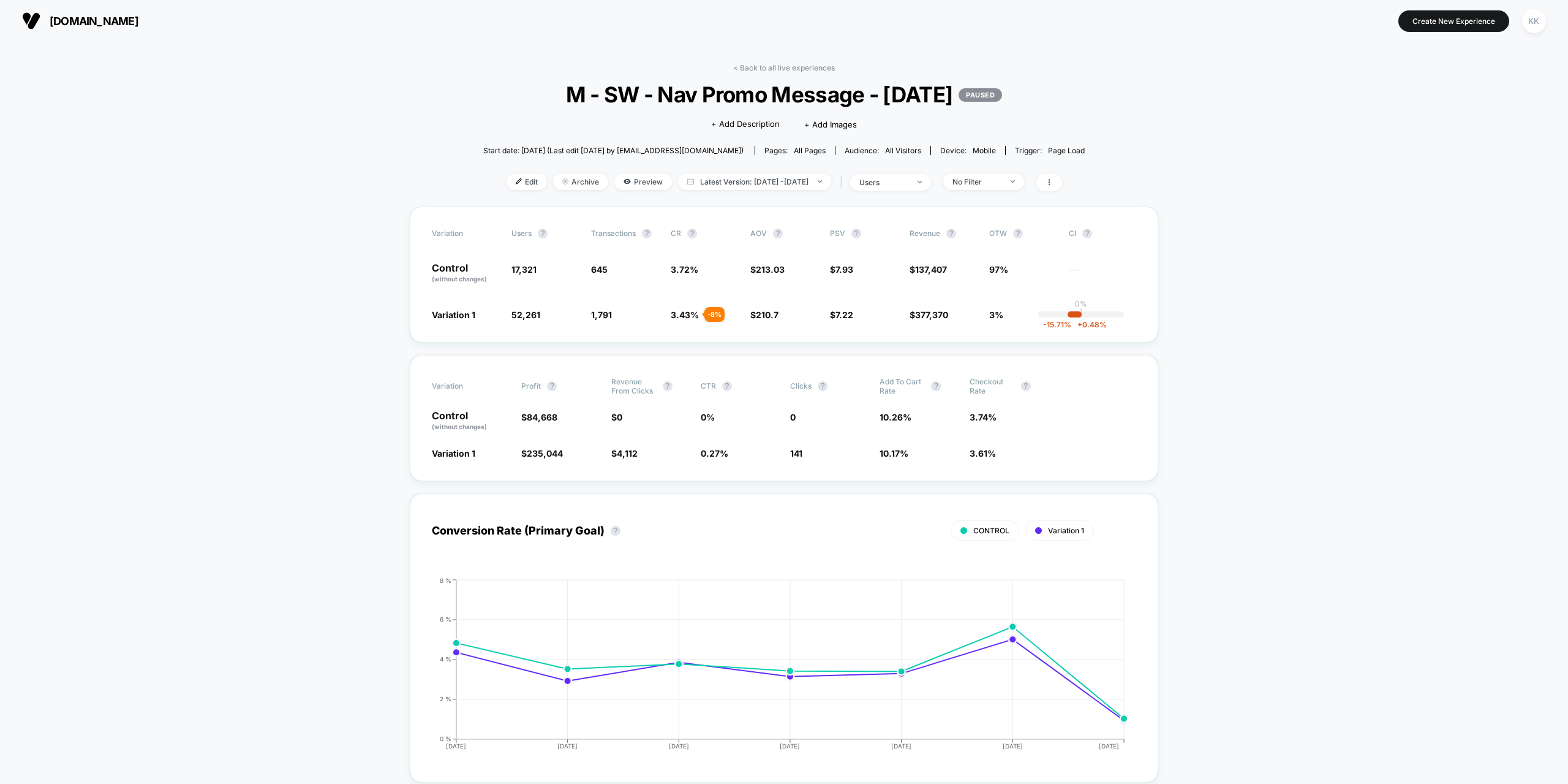
scroll to position [0, 0]
click at [908, 179] on div "users" at bounding box center [885, 183] width 49 height 9
click at [1002, 183] on div "No Filter" at bounding box center [977, 182] width 49 height 9
click at [989, 304] on span "New Visitors" at bounding box center [989, 302] width 50 height 11
click at [988, 362] on button "Save" at bounding box center [1000, 360] width 112 height 20
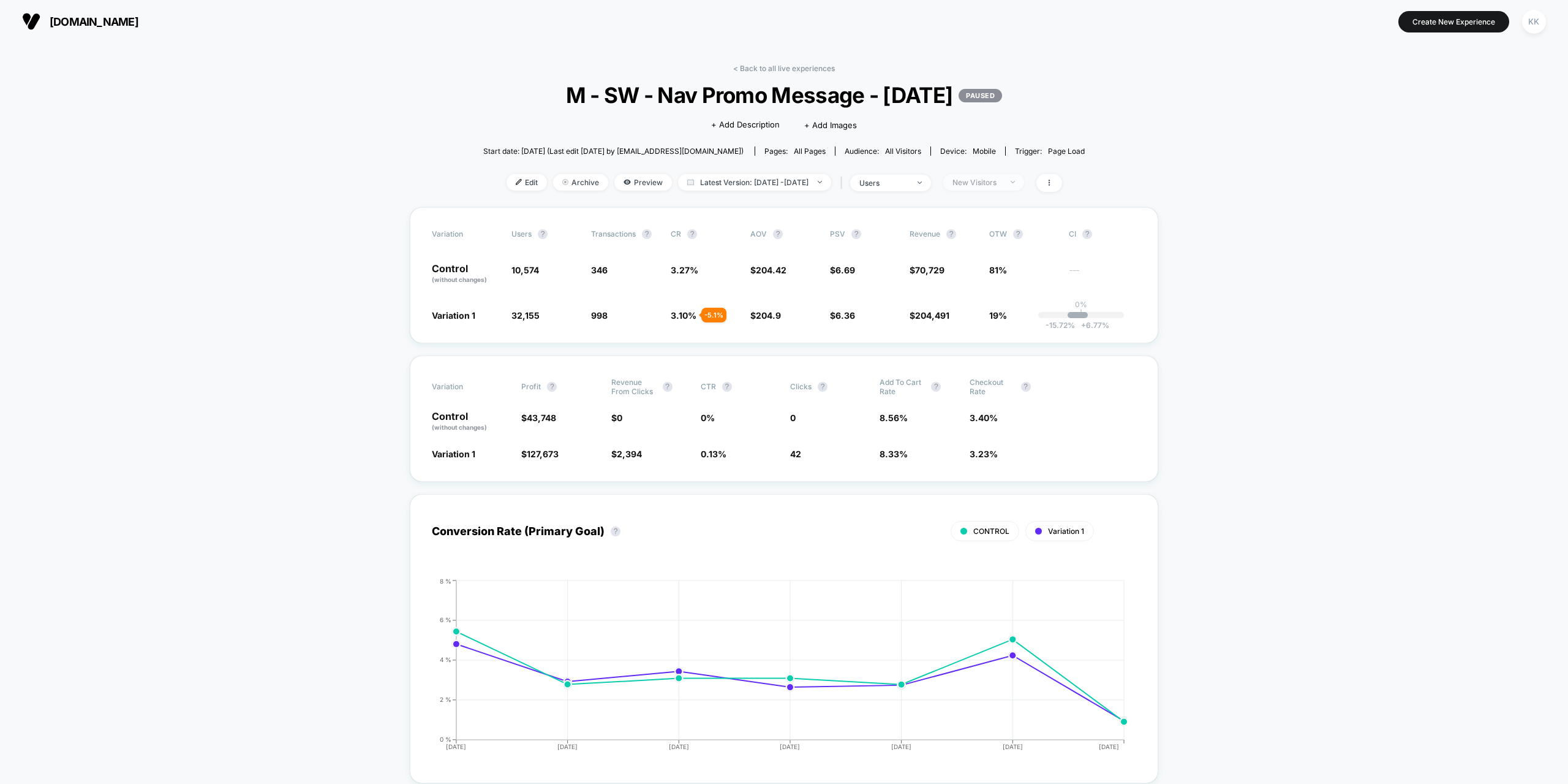
click at [987, 180] on div "New Visitors" at bounding box center [977, 182] width 49 height 9
click at [986, 274] on span "Returning Visitors" at bounding box center [999, 277] width 71 height 11
click at [993, 359] on button "Save" at bounding box center [1000, 360] width 112 height 20
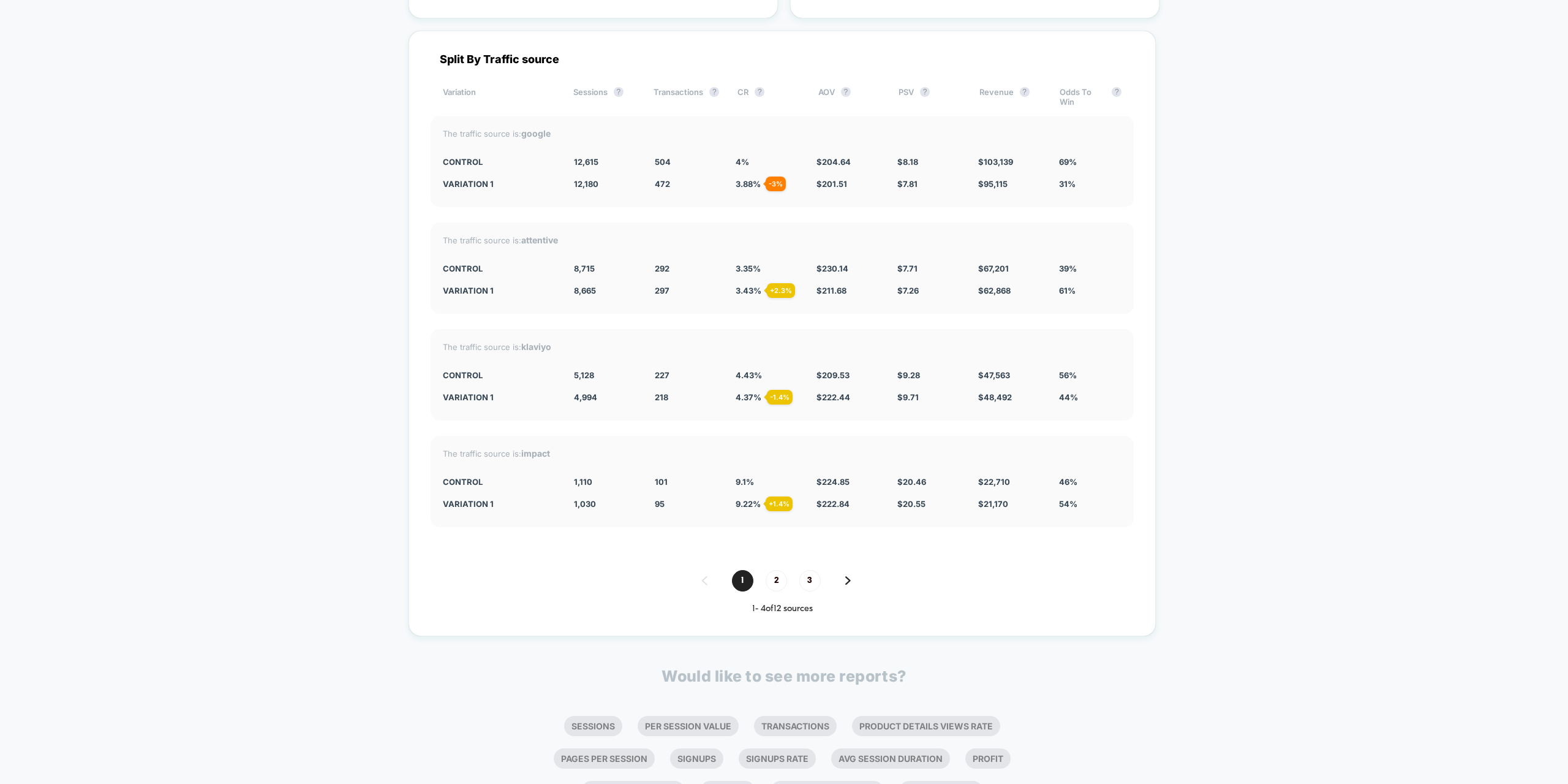
scroll to position [2931, 0]
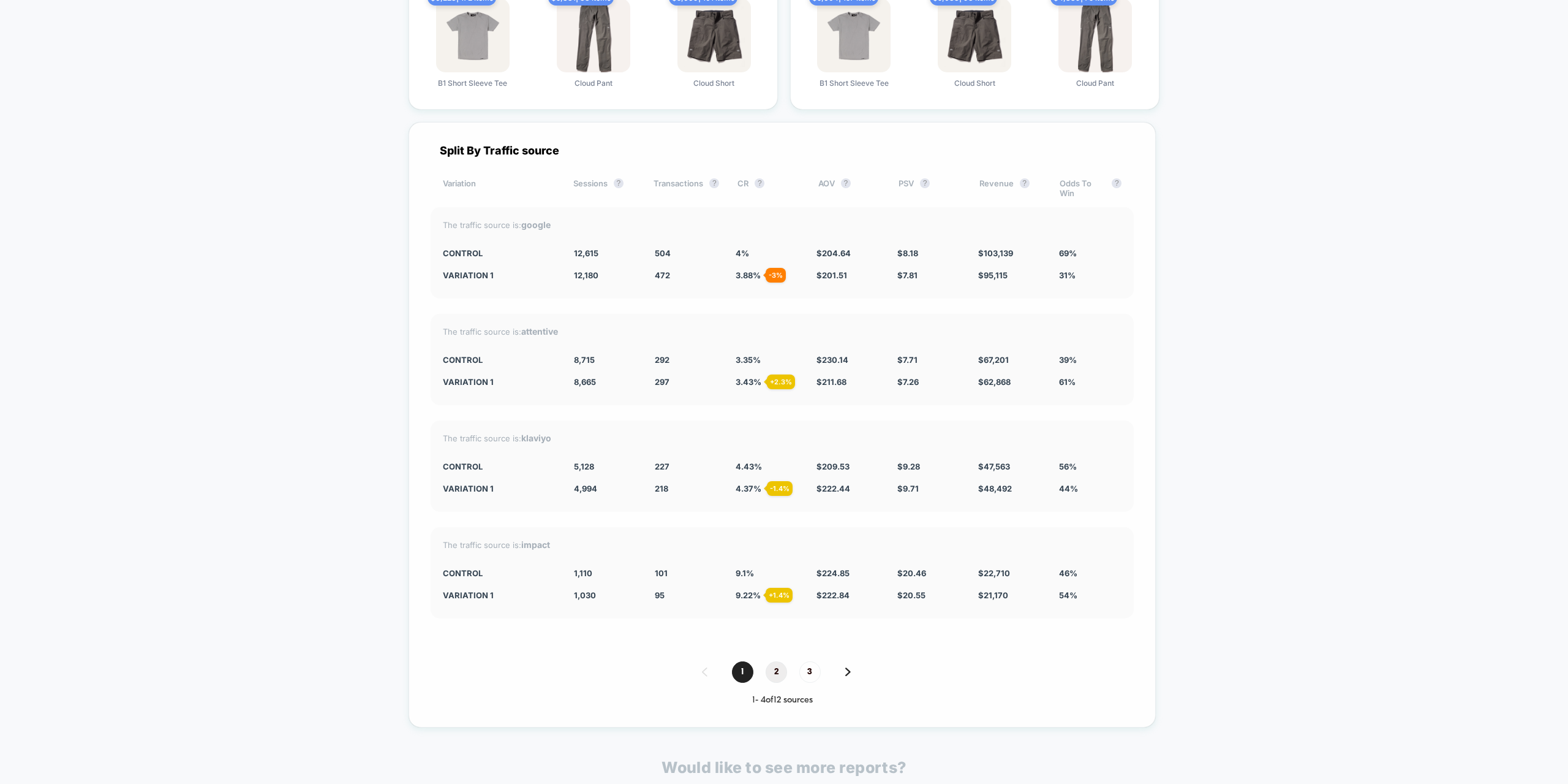
click at [770, 674] on span "2" at bounding box center [776, 672] width 21 height 21
click at [800, 673] on span "3" at bounding box center [810, 672] width 21 height 21
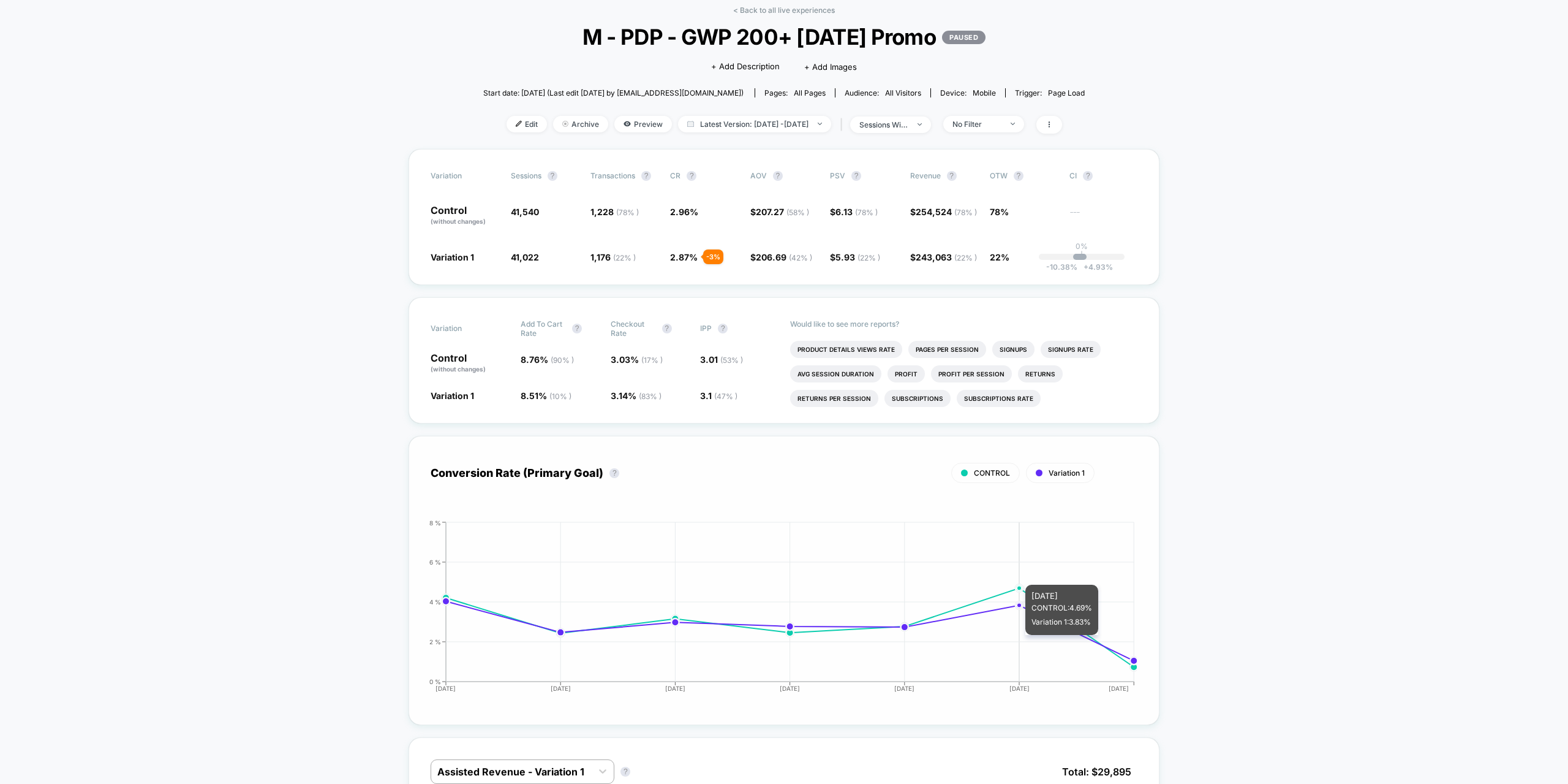
scroll to position [0, 0]
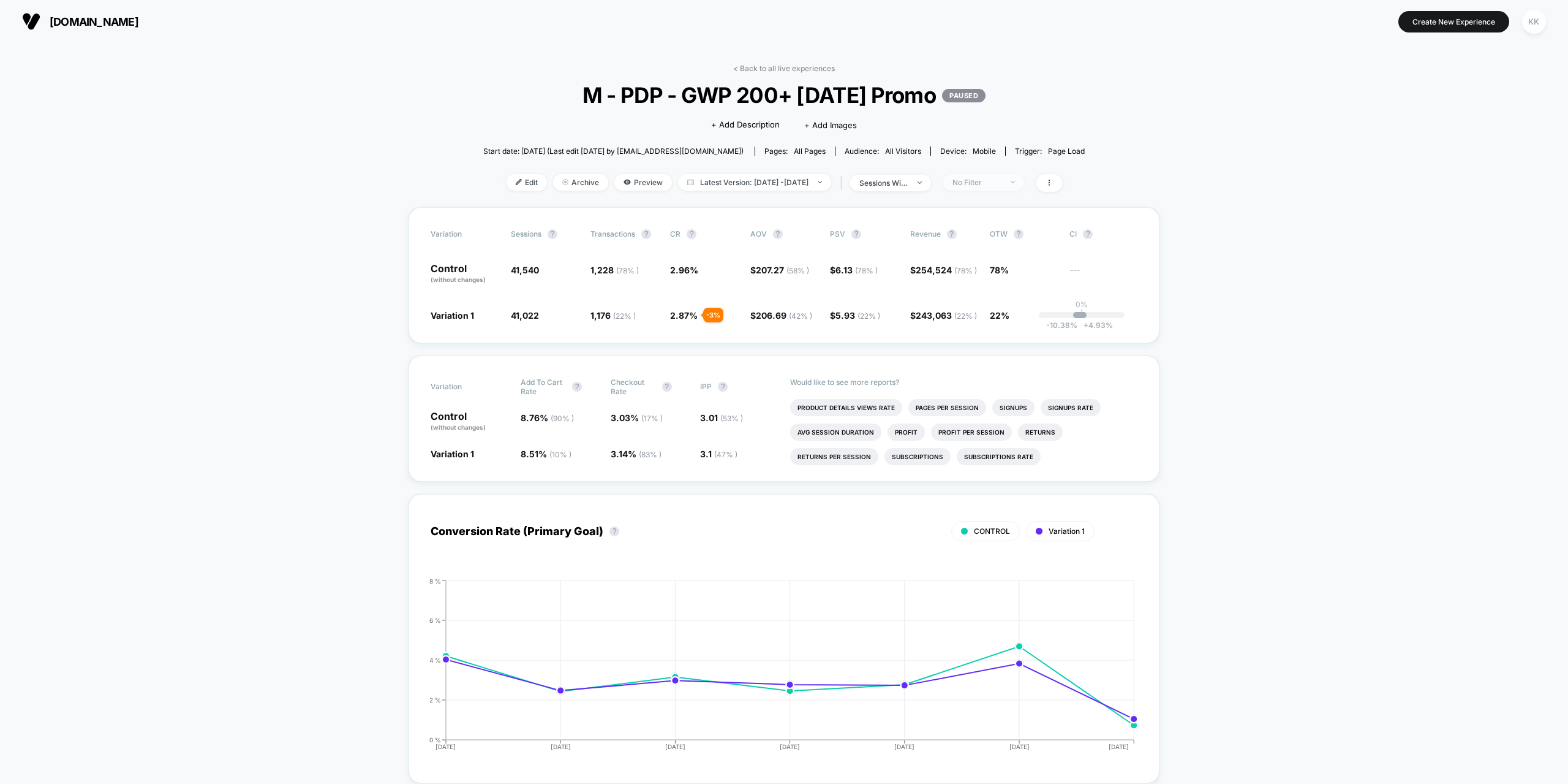
click at [1002, 182] on div "No Filter" at bounding box center [977, 182] width 49 height 9
click at [990, 300] on span "New Visitors" at bounding box center [989, 302] width 50 height 11
click at [995, 354] on button "Save" at bounding box center [1000, 360] width 112 height 20
click at [1002, 185] on div "New Visitors" at bounding box center [977, 182] width 49 height 9
click at [993, 282] on div "Returning Visitors" at bounding box center [989, 277] width 90 height 12
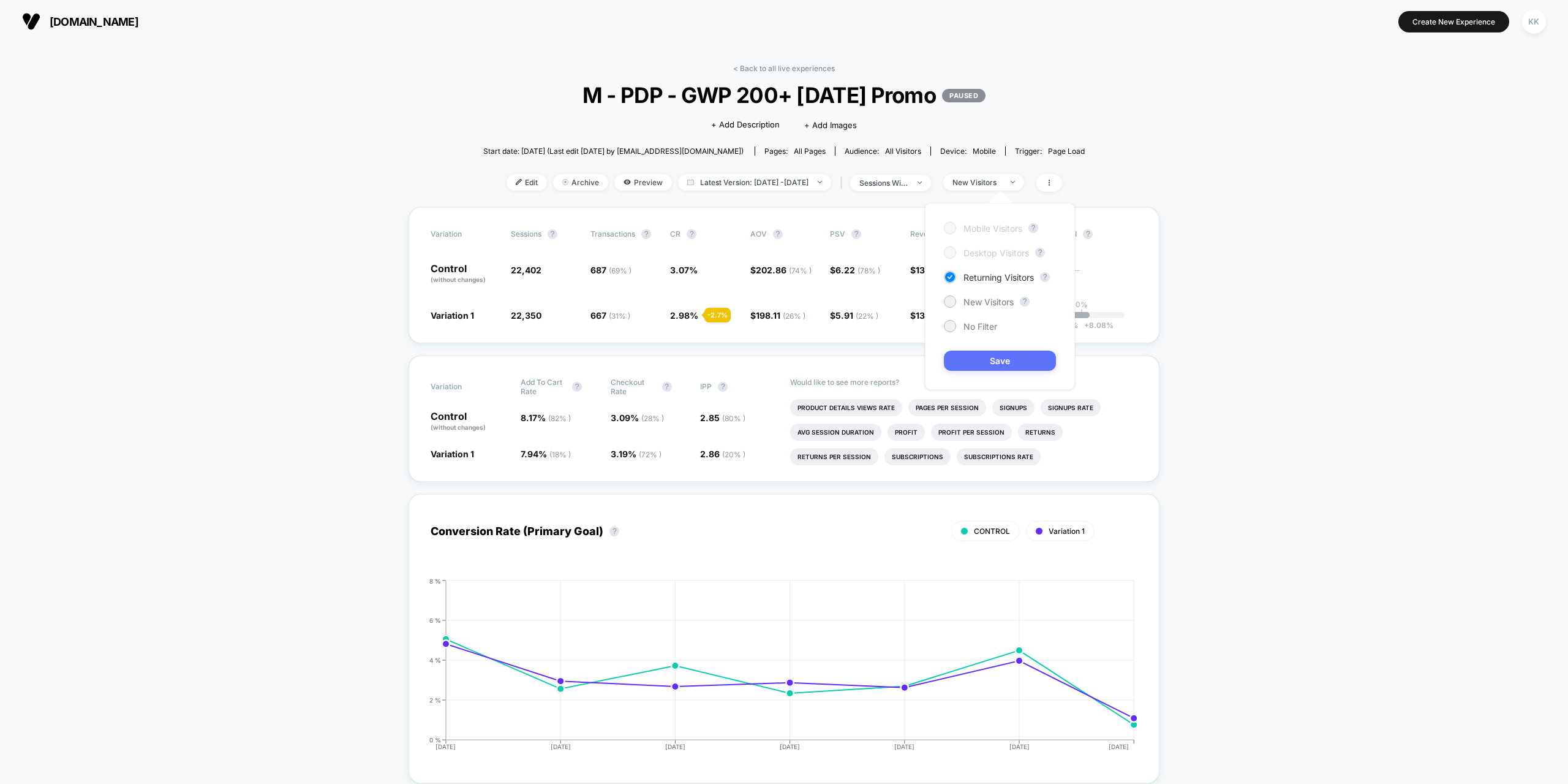
click at [1009, 359] on button "Save" at bounding box center [1000, 360] width 112 height 20
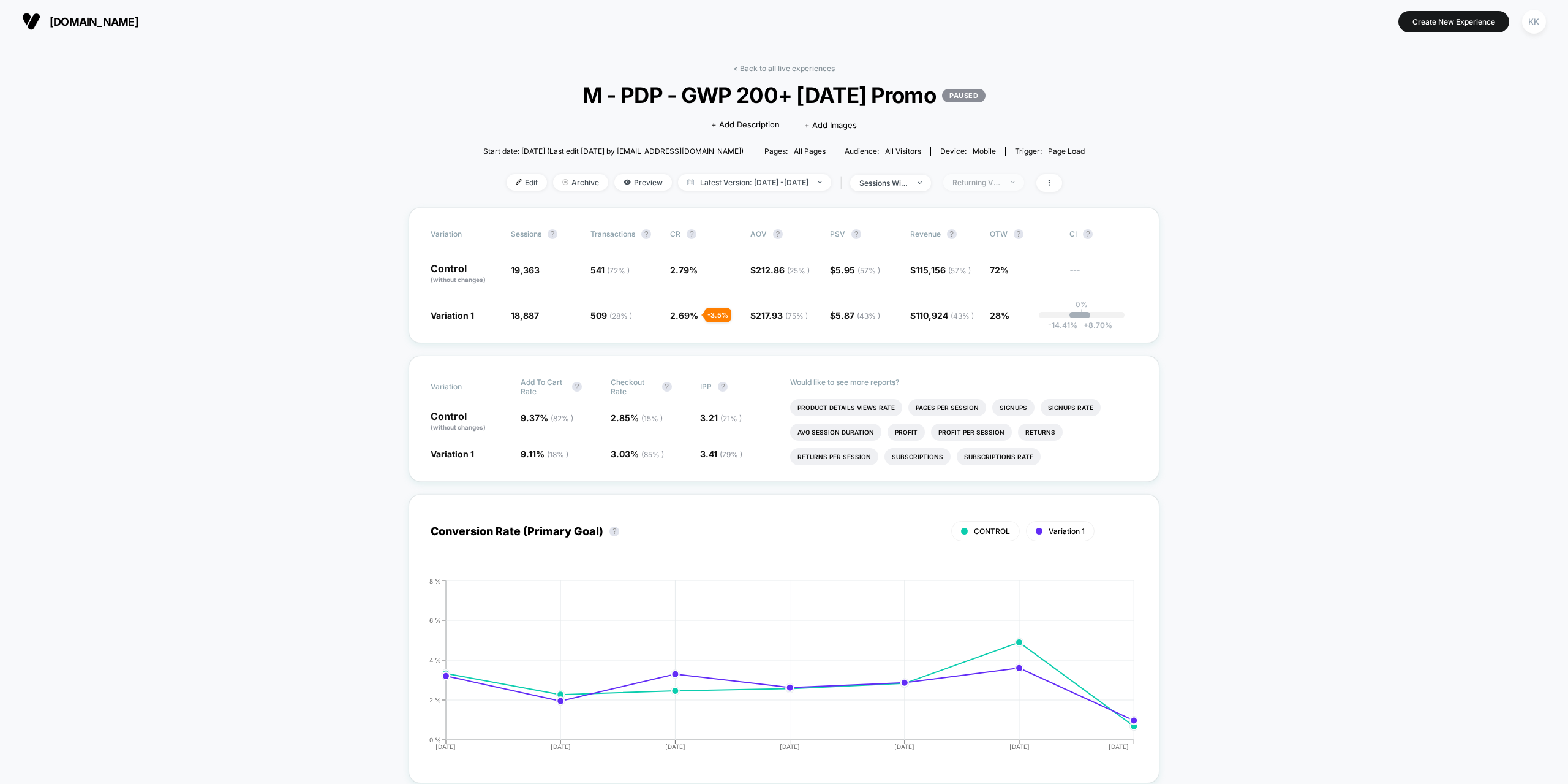
click at [985, 184] on div "Returning Visitors" at bounding box center [977, 182] width 49 height 9
click at [992, 300] on span "New Visitors" at bounding box center [989, 302] width 50 height 11
click at [1016, 362] on button "Save" at bounding box center [1000, 360] width 112 height 20
click at [908, 183] on div "sessions with impression" at bounding box center [885, 183] width 49 height 9
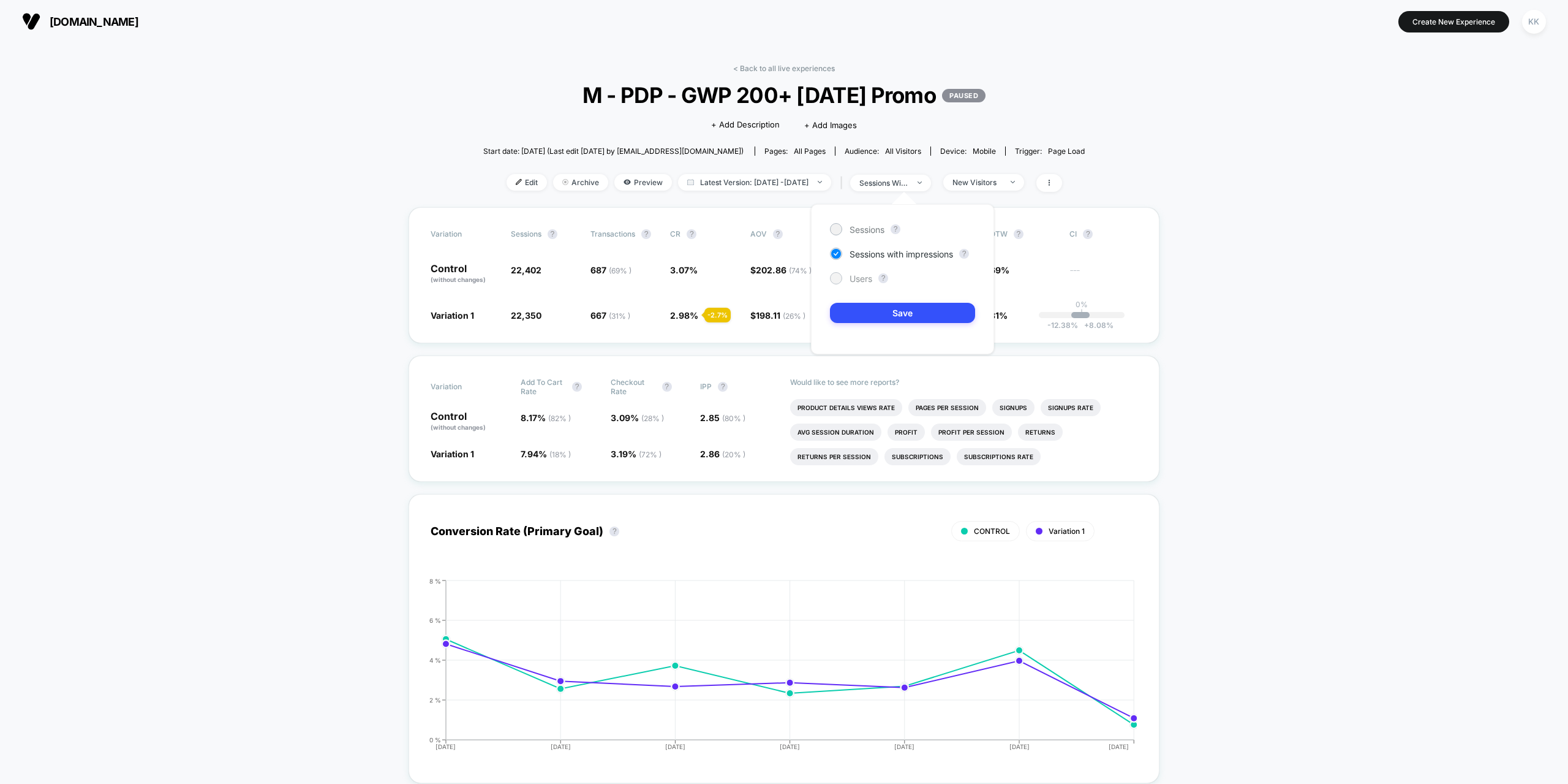
click at [854, 280] on span "Users" at bounding box center [862, 279] width 23 height 11
click at [907, 314] on button "Save" at bounding box center [902, 312] width 146 height 20
click at [1002, 183] on div "New Visitors" at bounding box center [977, 182] width 49 height 9
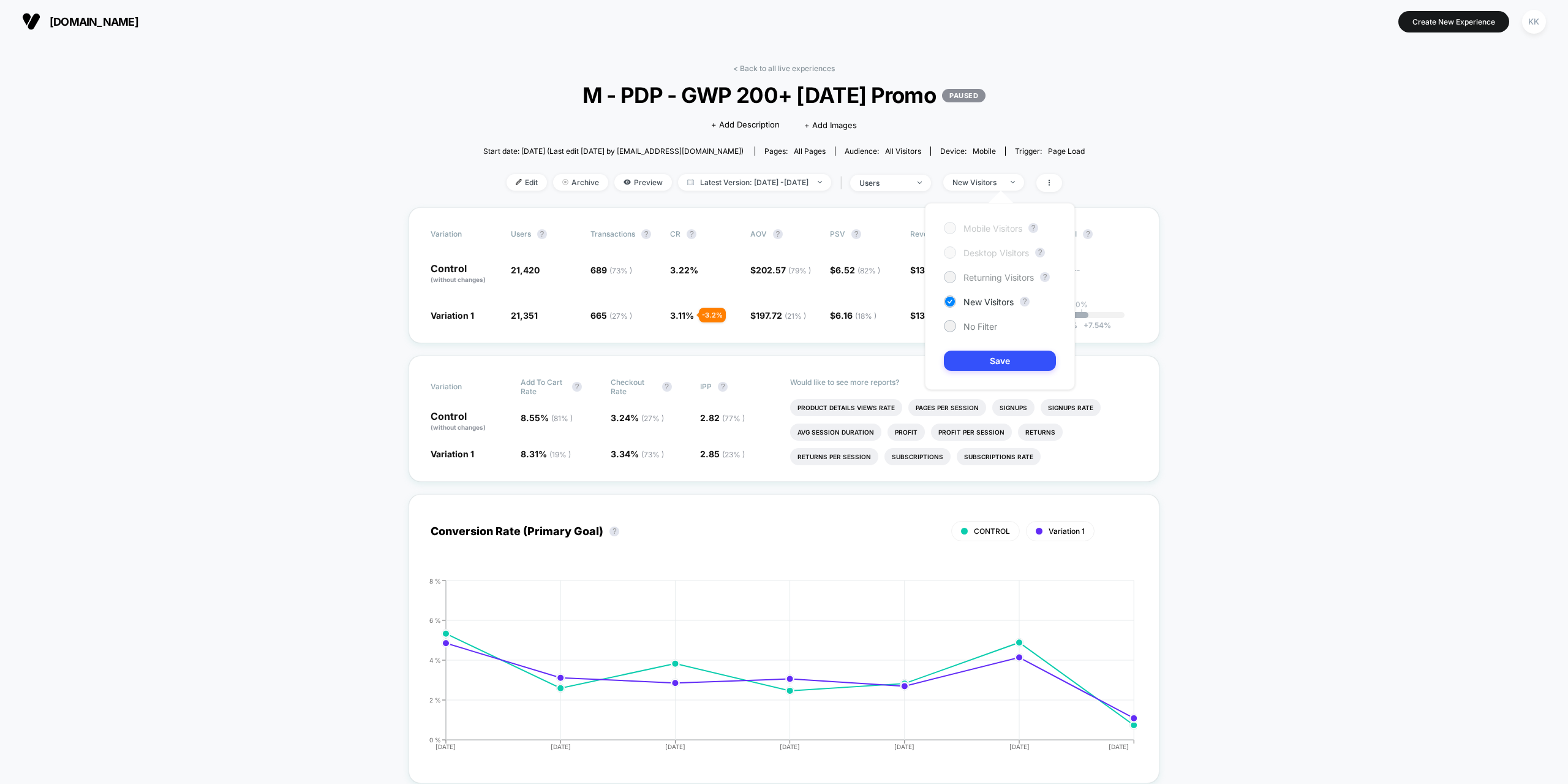
click at [986, 281] on span "Returning Visitors" at bounding box center [999, 277] width 71 height 11
click at [1028, 358] on button "Save" at bounding box center [1000, 360] width 112 height 20
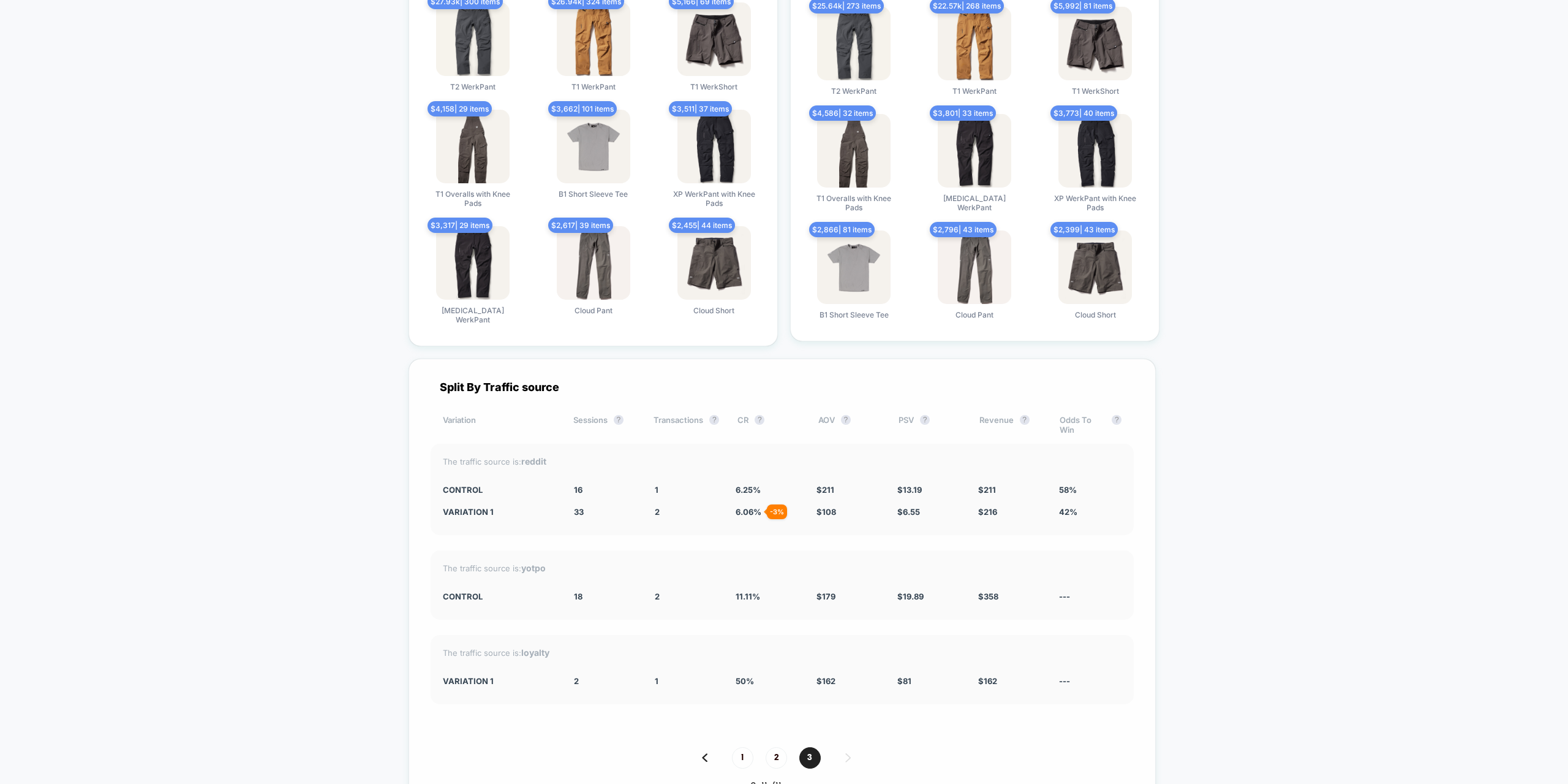
scroll to position [2963, 0]
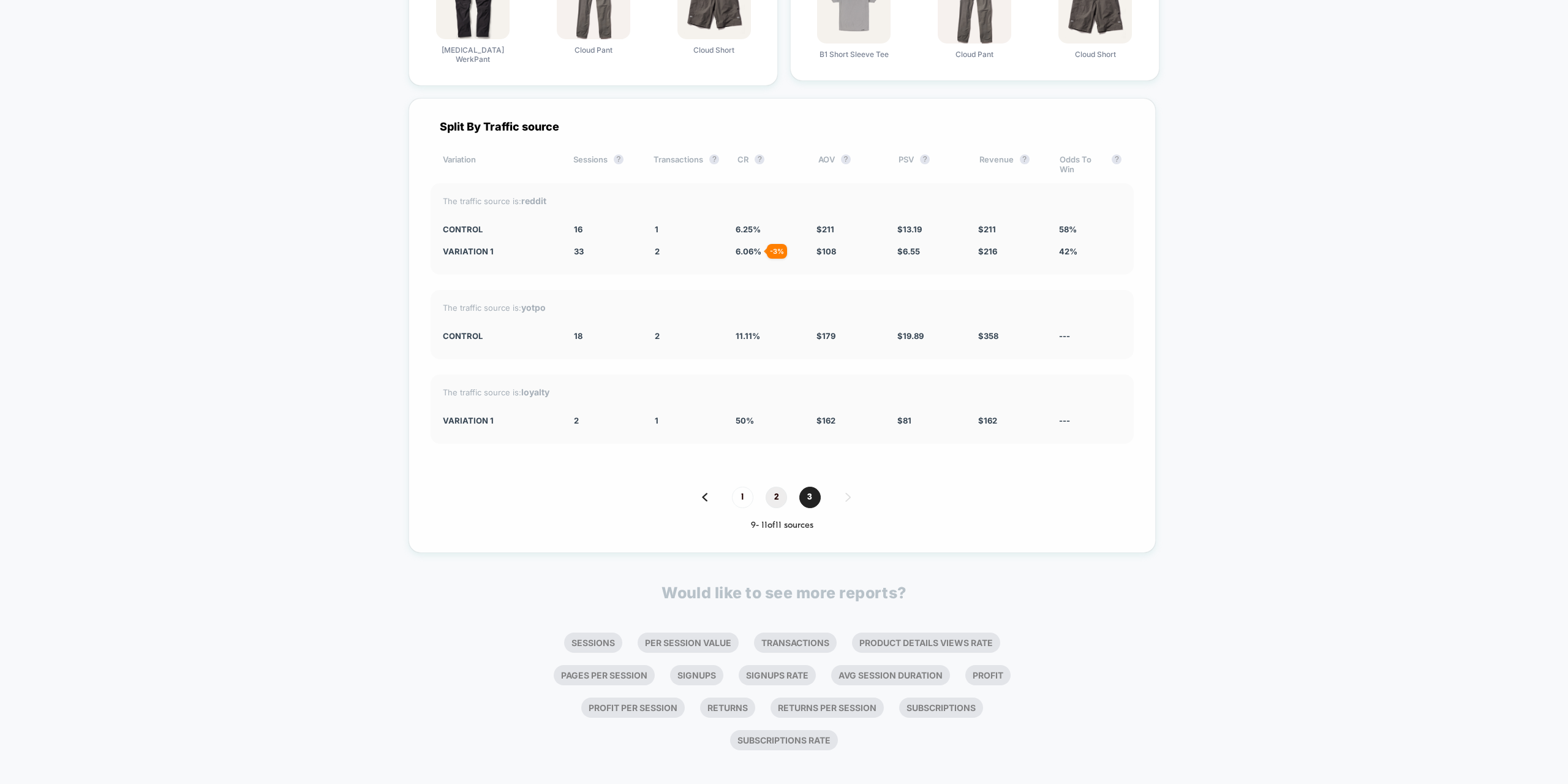
click at [778, 490] on span "2" at bounding box center [776, 497] width 21 height 21
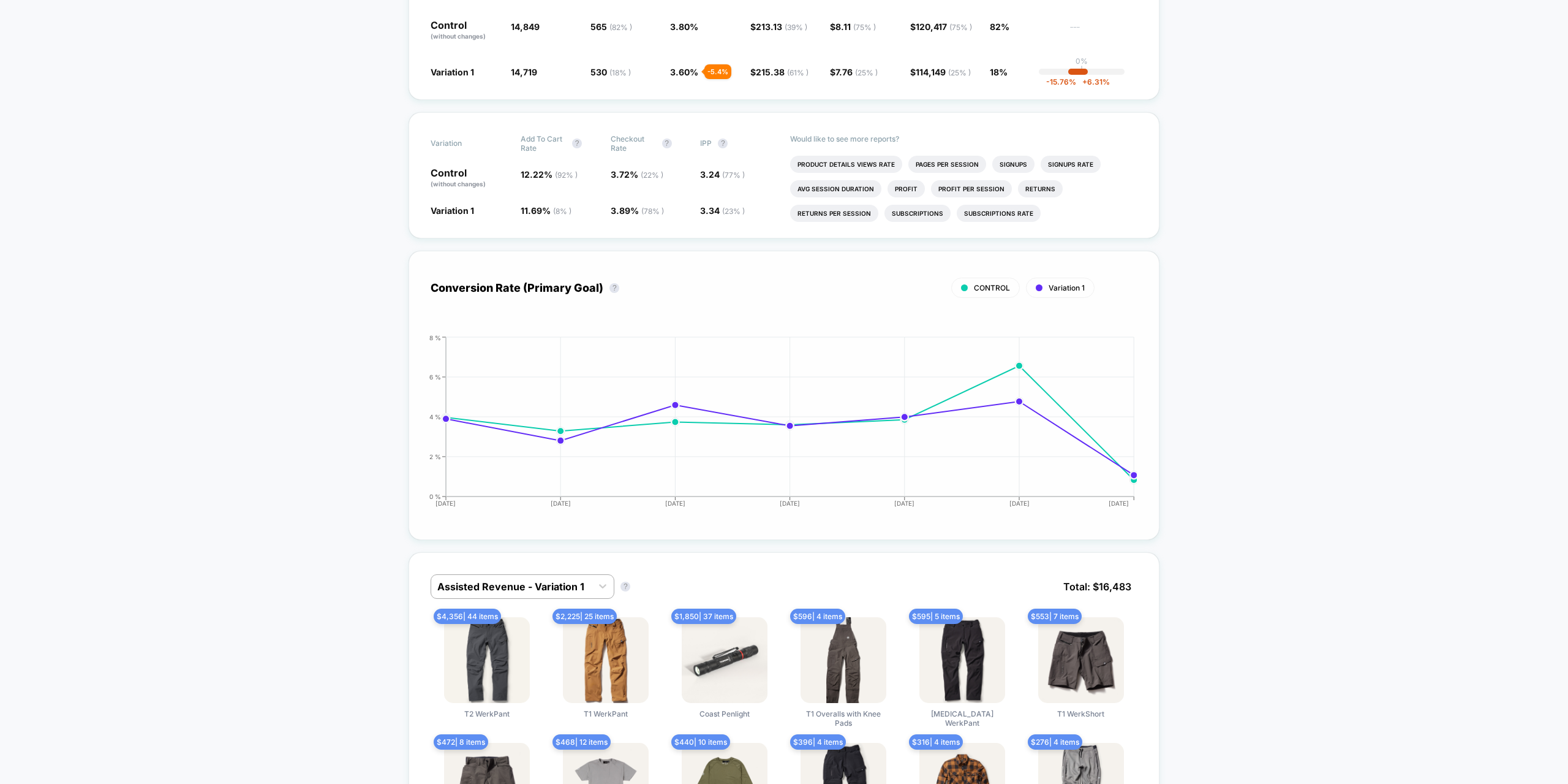
scroll to position [0, 0]
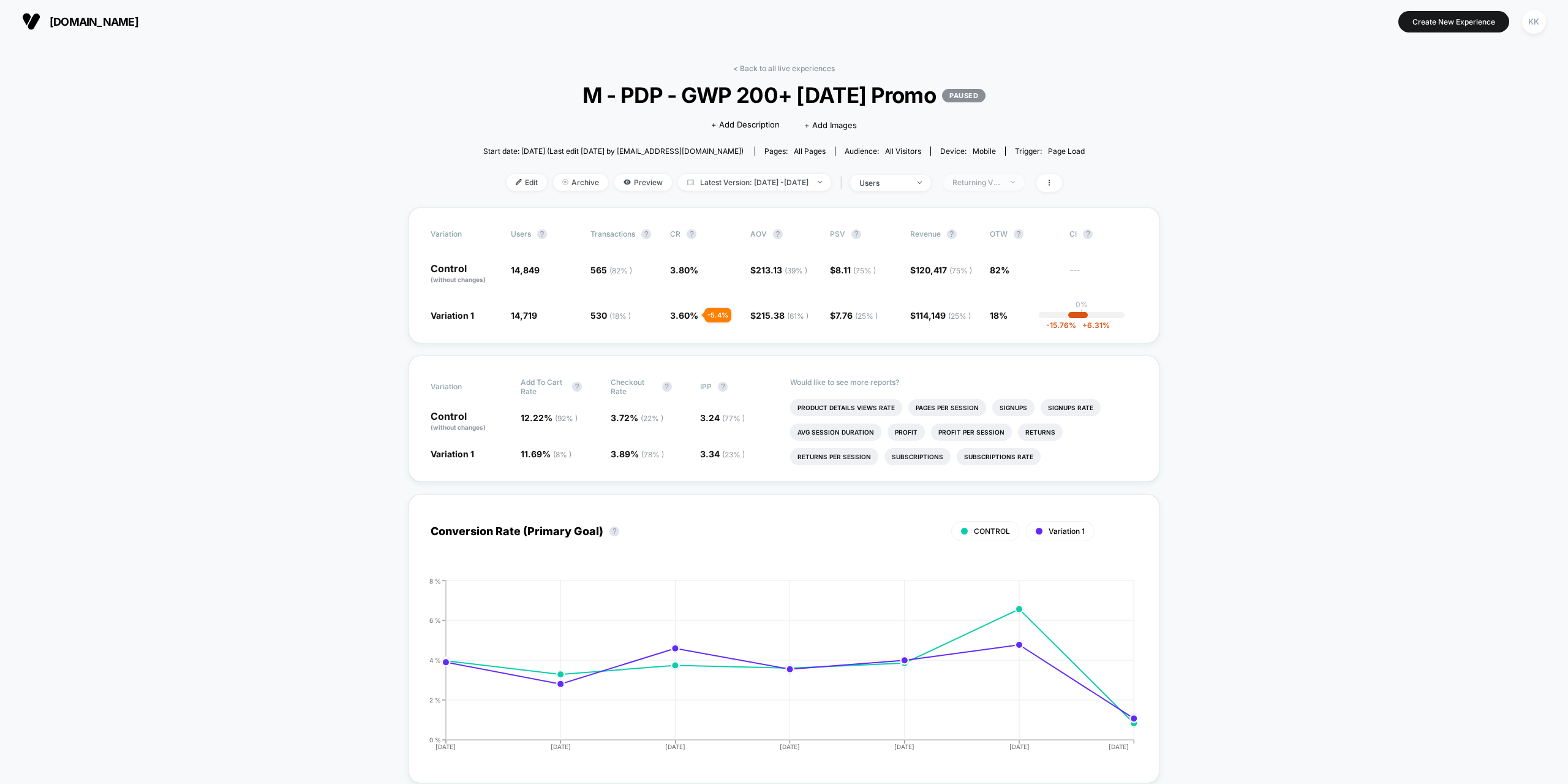
click at [995, 183] on div "Returning Visitors" at bounding box center [977, 182] width 49 height 9
click at [993, 304] on span "New Visitors" at bounding box center [989, 302] width 50 height 11
click at [1017, 355] on button "Save" at bounding box center [1000, 360] width 112 height 20
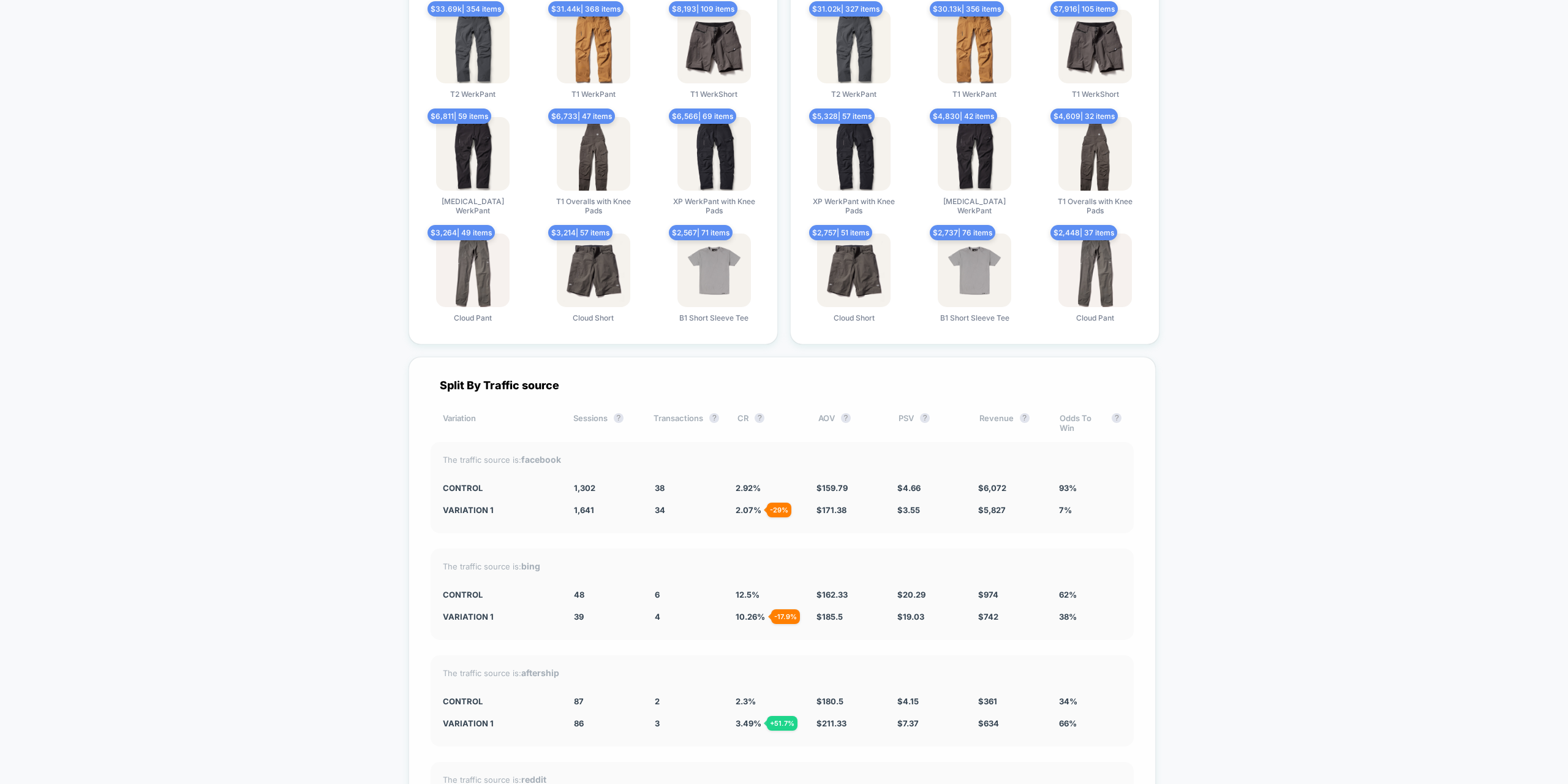
scroll to position [3114, 0]
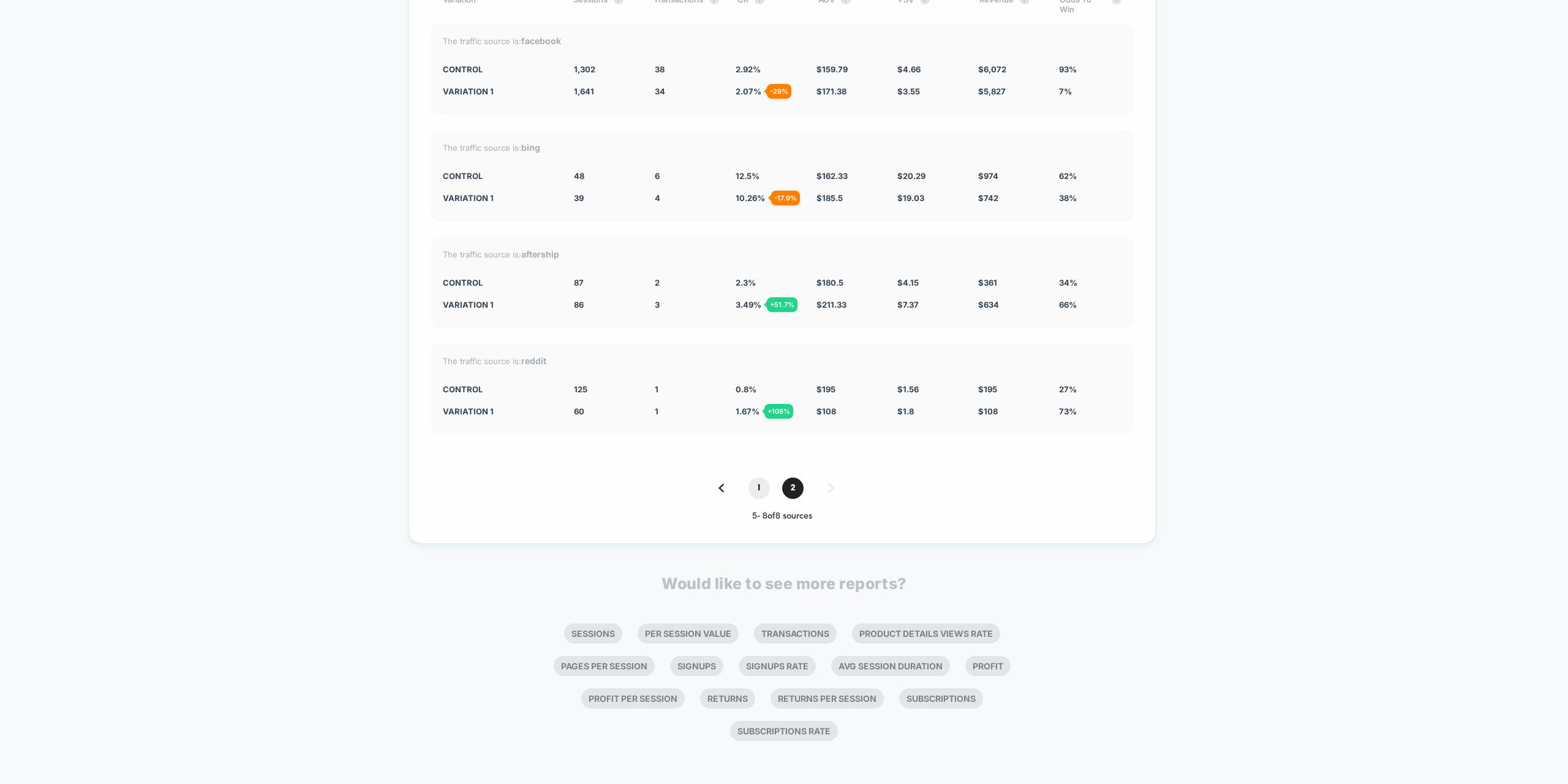
click at [762, 491] on span "1" at bounding box center [759, 488] width 21 height 21
click at [793, 492] on span "2" at bounding box center [793, 488] width 21 height 21
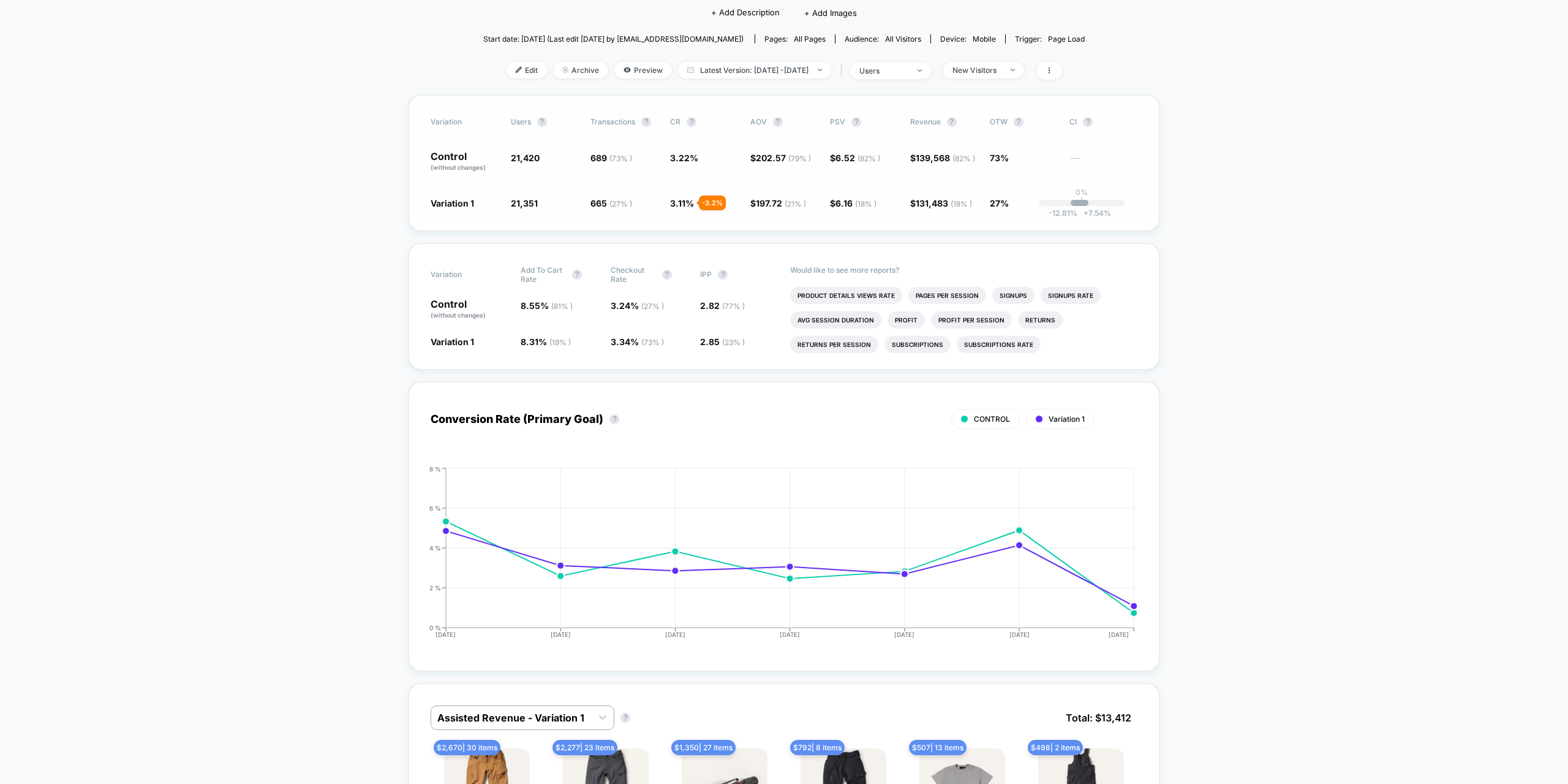
scroll to position [0, 0]
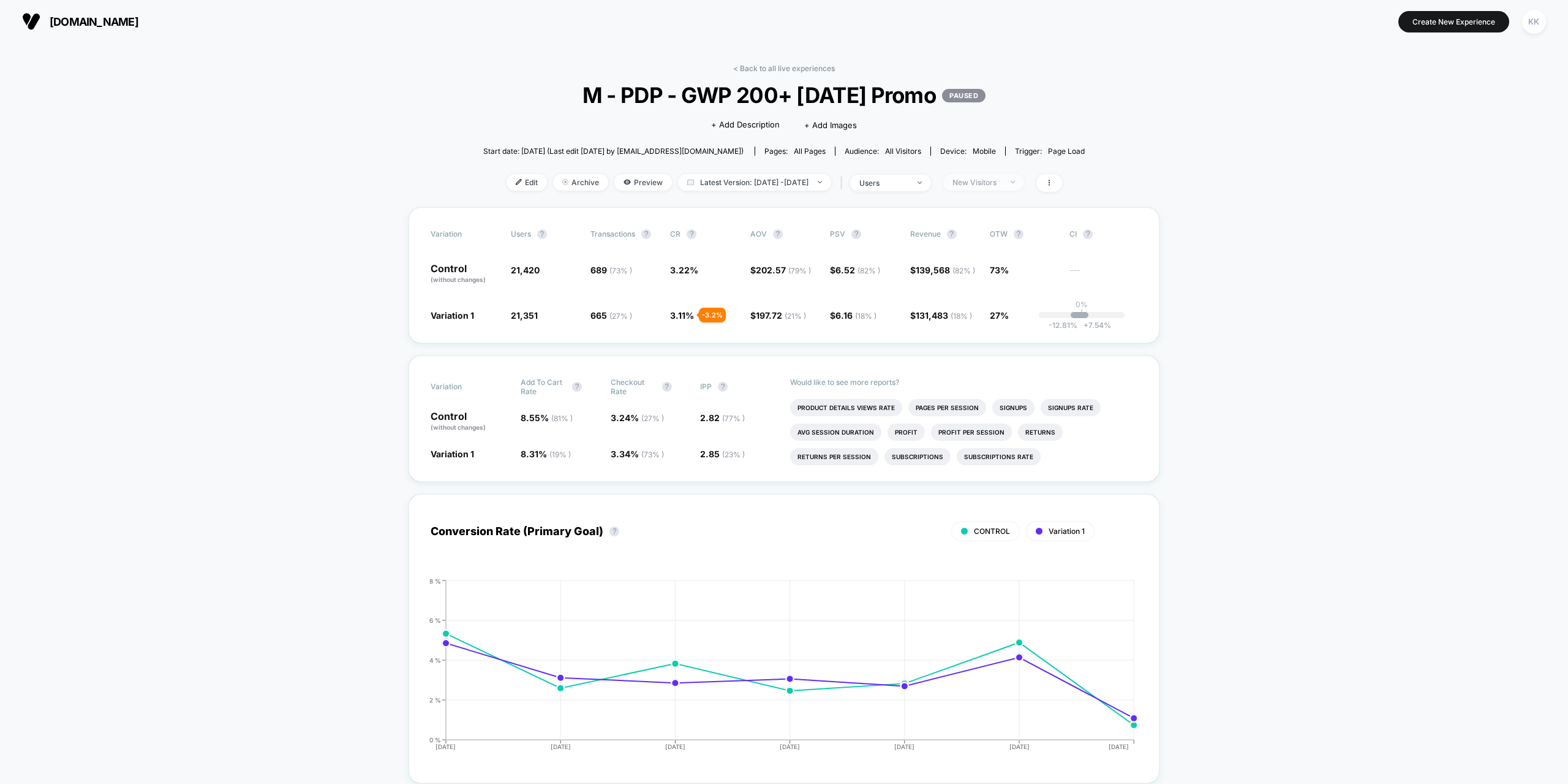
click at [996, 180] on div "New Visitors" at bounding box center [977, 182] width 49 height 9
click at [990, 283] on div "Mobile Visitors ? Desktop Visitors ? Returning Visitors ? New Visitors ? No Fil…" at bounding box center [1000, 296] width 150 height 187
click at [987, 278] on span "Returning Visitors" at bounding box center [999, 277] width 71 height 11
click at [989, 360] on button "Save" at bounding box center [1000, 360] width 112 height 20
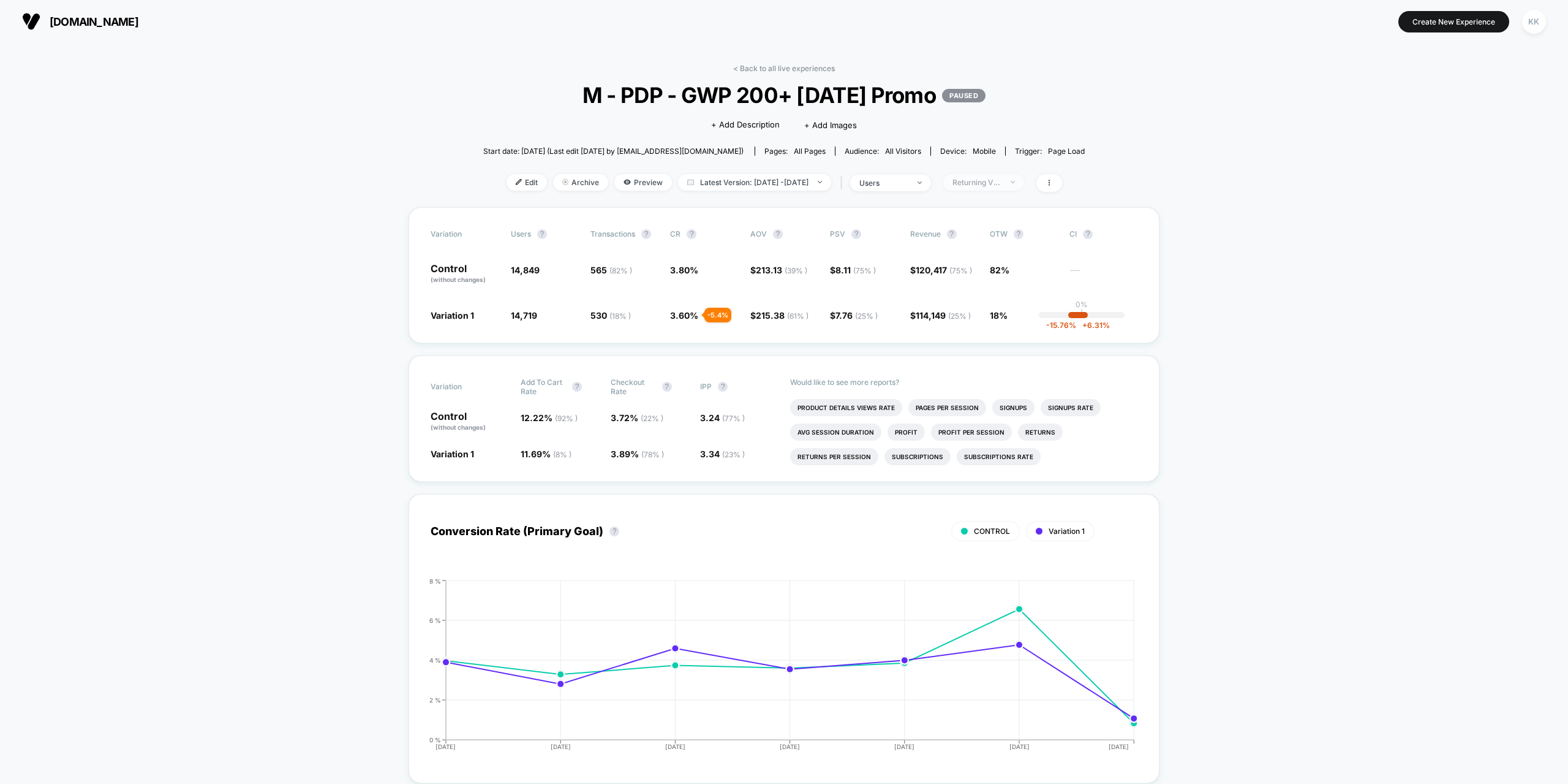
click at [1002, 184] on div "Returning Visitors" at bounding box center [977, 182] width 49 height 9
click at [1001, 365] on button "Save" at bounding box center [1000, 360] width 112 height 20
